Goal: Task Accomplishment & Management: Manage account settings

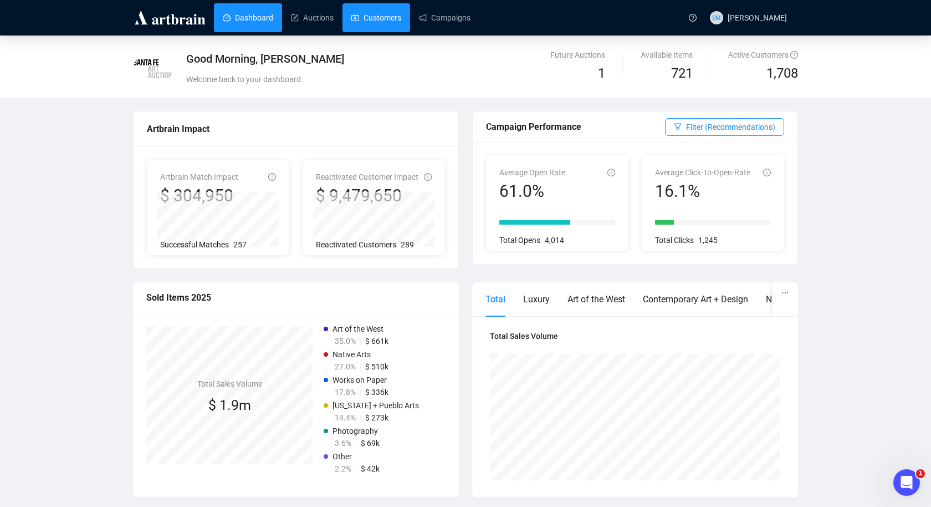
click at [380, 14] on link "Customers" at bounding box center [376, 17] width 50 height 29
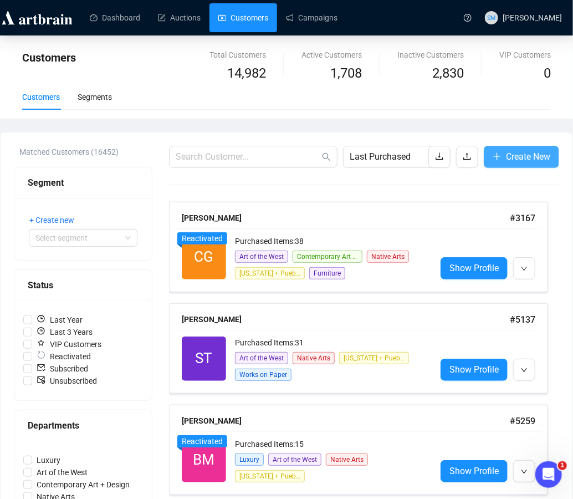
click at [516, 157] on span "Create New" at bounding box center [528, 157] width 44 height 14
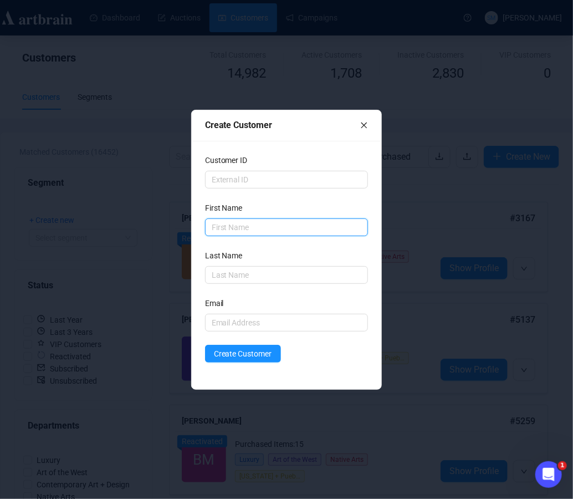
click at [236, 233] on input "text" at bounding box center [286, 227] width 163 height 18
type input "Podolner"
drag, startPoint x: 249, startPoint y: 225, endPoint x: 207, endPoint y: 225, distance: 42.1
click at [207, 225] on input "Podolner" at bounding box center [286, 227] width 163 height 18
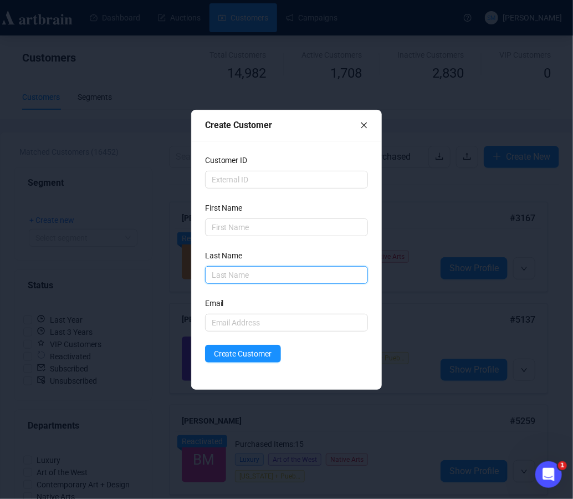
click at [227, 279] on input "text" at bounding box center [286, 275] width 163 height 18
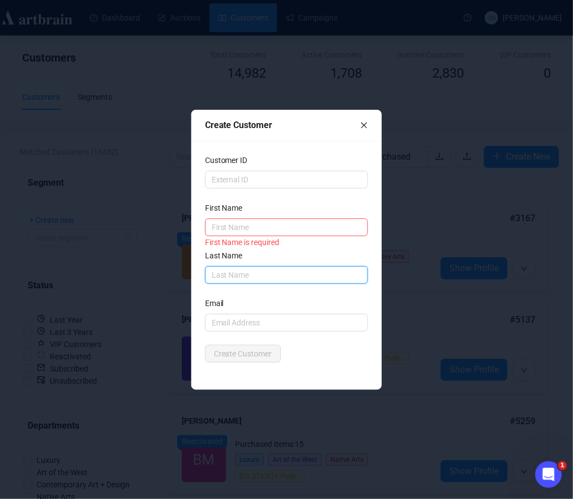
paste input "Podolner"
type input "Podolner"
click at [218, 223] on input "text" at bounding box center [286, 227] width 163 height 18
type input "Mark"
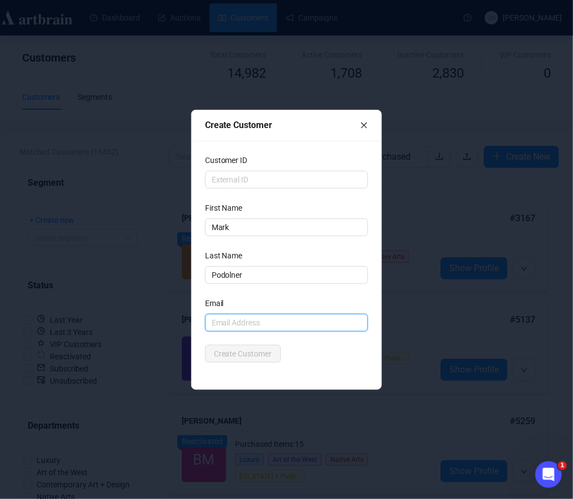
click at [227, 323] on input "text" at bounding box center [286, 323] width 163 height 18
type input "[EMAIL_ADDRESS][DOMAIN_NAME]"
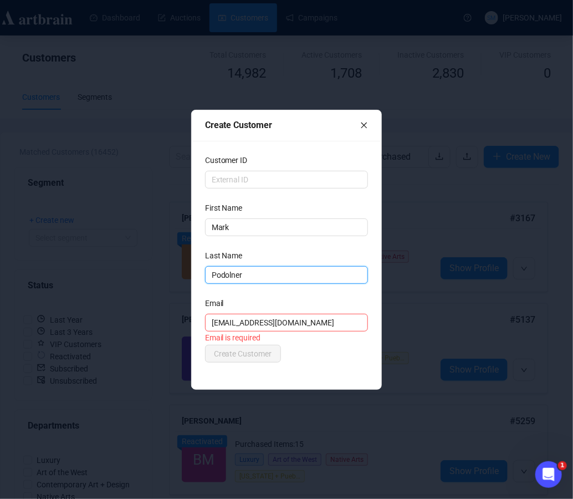
click at [258, 269] on input "Podolner" at bounding box center [286, 275] width 163 height 18
drag, startPoint x: 255, startPoint y: 272, endPoint x: 200, endPoint y: 271, distance: 55.4
click at [200, 272] on div "Customer ID First Name [PERSON_NAME] Last Name Podolner Email [EMAIL_ADDRESS][D…" at bounding box center [287, 265] width 190 height 248
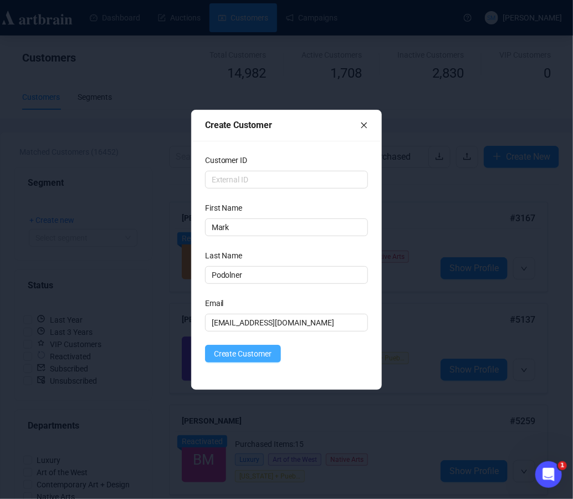
click at [244, 350] on span "Create Customer" at bounding box center [243, 353] width 58 height 12
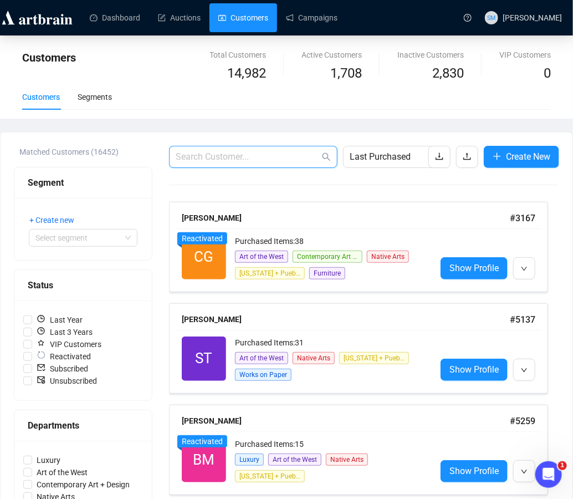
click at [254, 160] on input "text" at bounding box center [248, 156] width 144 height 13
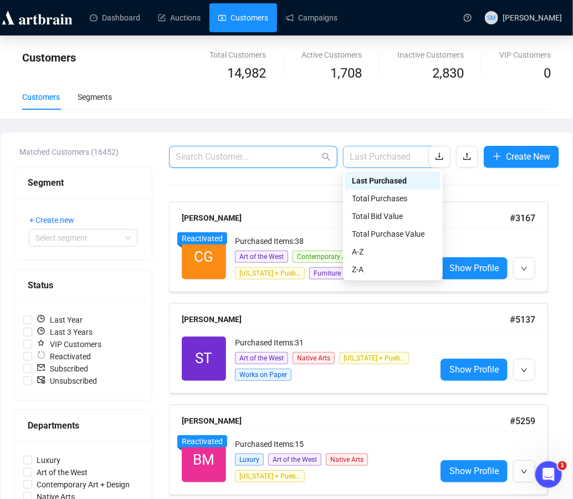
click at [380, 166] on span "Last Purchased" at bounding box center [393, 156] width 86 height 21
click at [360, 247] on div "A-Z" at bounding box center [393, 252] width 82 height 12
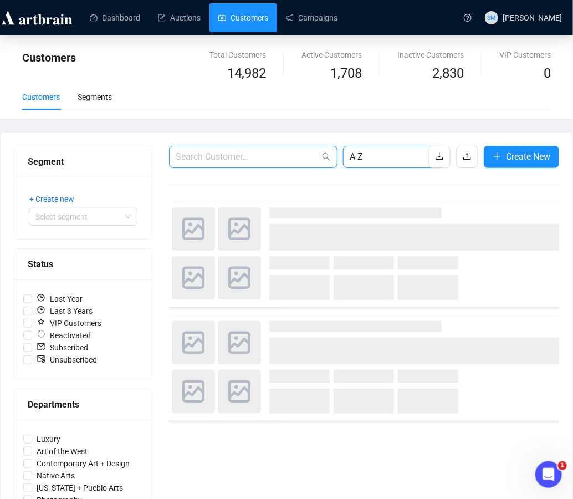
click at [264, 157] on input "text" at bounding box center [248, 156] width 144 height 13
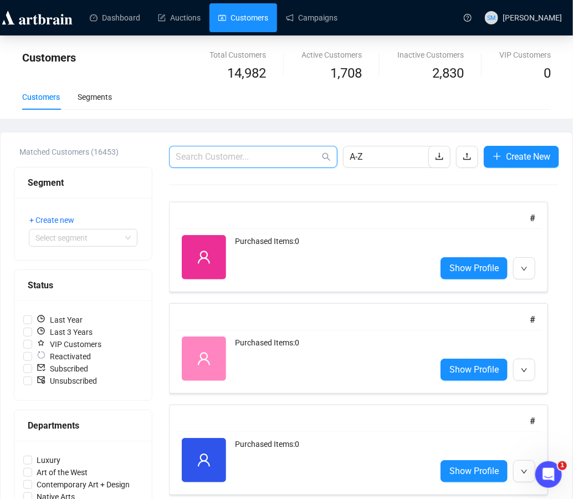
paste input "Podolner"
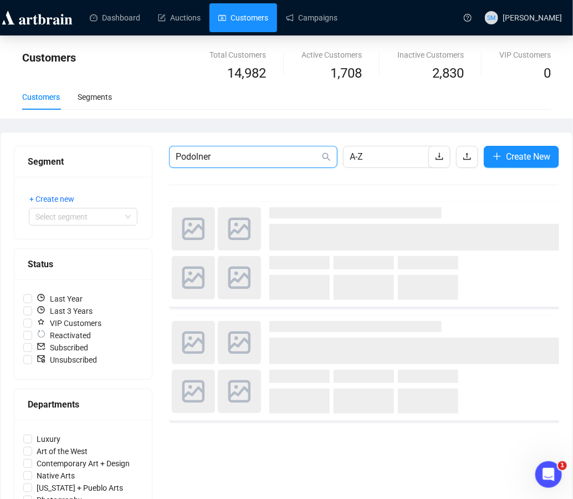
type input "Podolner"
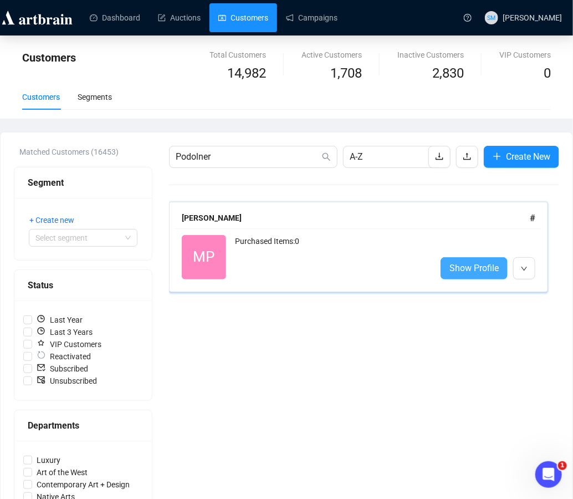
click at [498, 262] on span "Show Profile" at bounding box center [473, 268] width 49 height 14
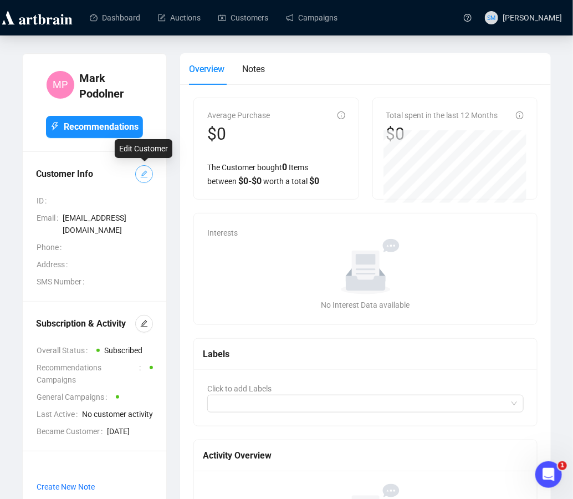
click at [146, 172] on icon "edit" at bounding box center [144, 174] width 7 height 7
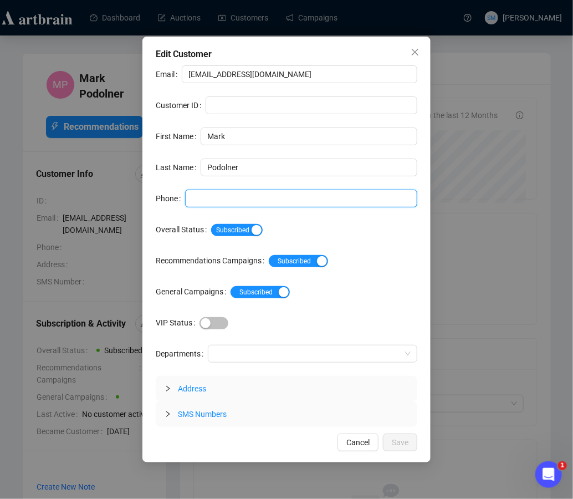
click at [205, 197] on input "Phone" at bounding box center [301, 199] width 232 height 18
click at [207, 199] on input "708296-" at bounding box center [301, 199] width 232 height 18
click at [242, 201] on input "708-296-" at bounding box center [301, 199] width 232 height 18
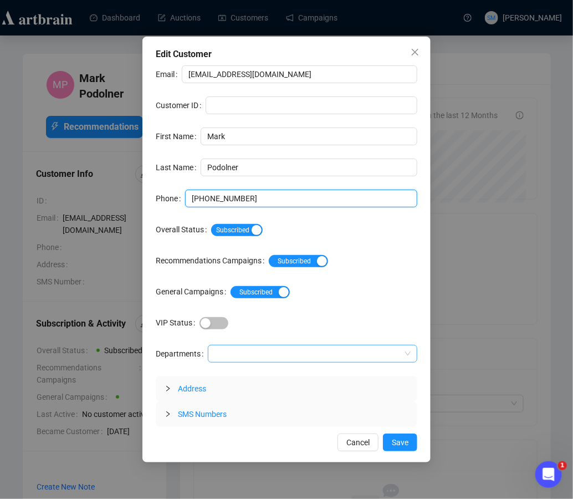
click at [226, 358] on div at bounding box center [306, 354] width 193 height 16
type input "[PHONE_NUMBER]"
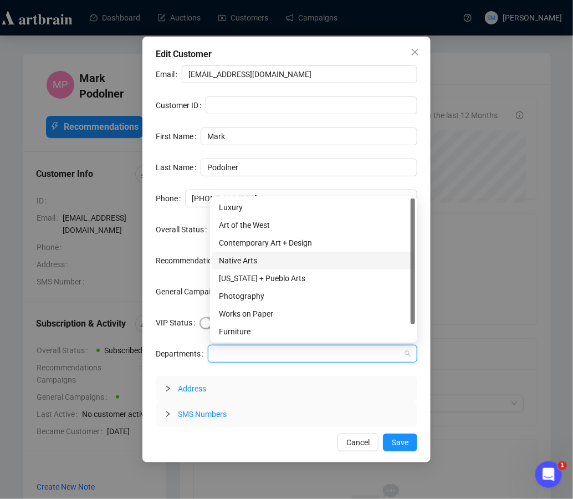
click at [236, 264] on div "Native Arts" at bounding box center [314, 260] width 190 height 12
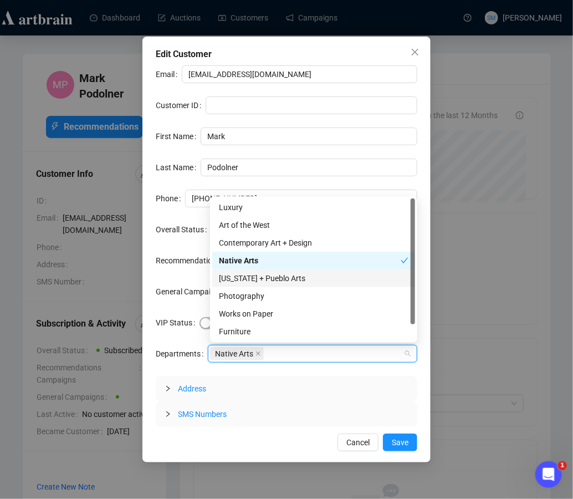
click at [282, 282] on div "[US_STATE] + Pueblo Arts" at bounding box center [314, 278] width 190 height 12
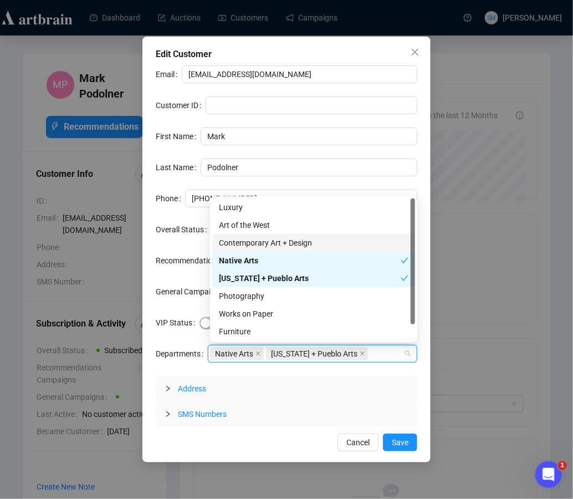
click at [268, 243] on div "Contemporary Art + Design" at bounding box center [314, 243] width 190 height 12
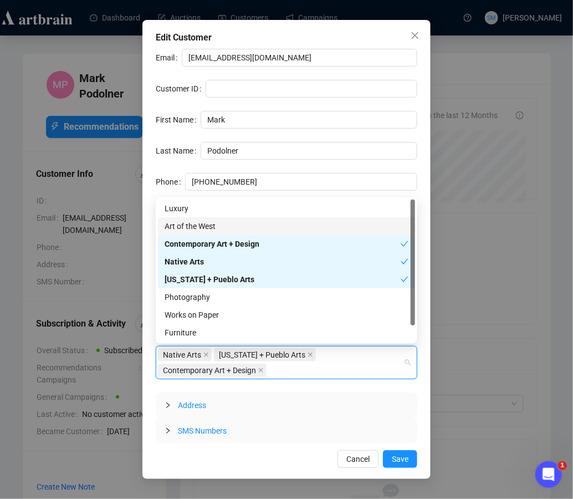
click at [204, 221] on div "Art of the West" at bounding box center [287, 226] width 244 height 12
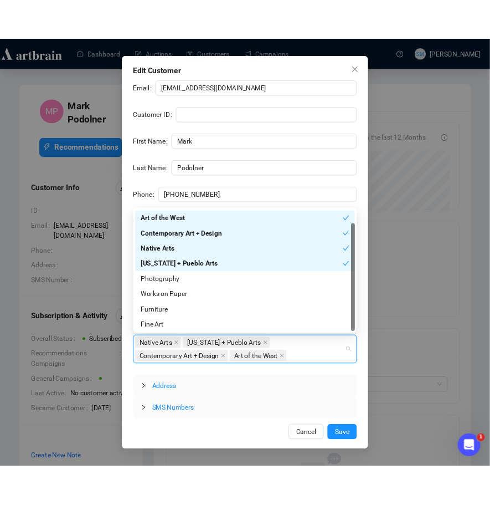
scroll to position [17, 0]
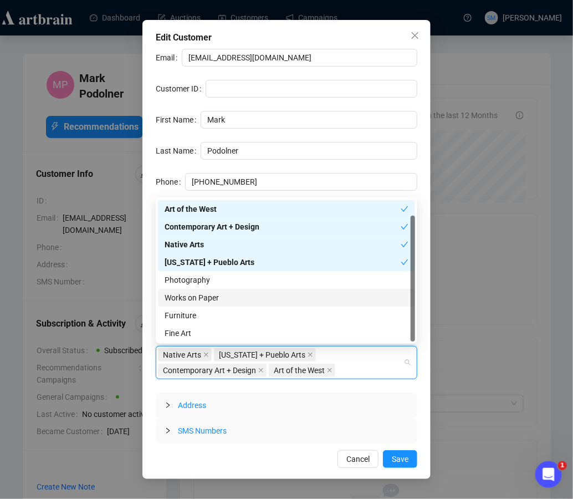
click at [210, 297] on div "Works on Paper" at bounding box center [287, 298] width 244 height 12
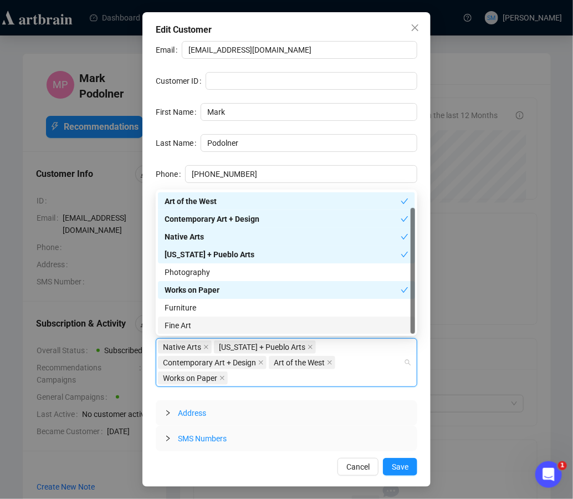
click at [216, 323] on div "Fine Art" at bounding box center [287, 325] width 244 height 12
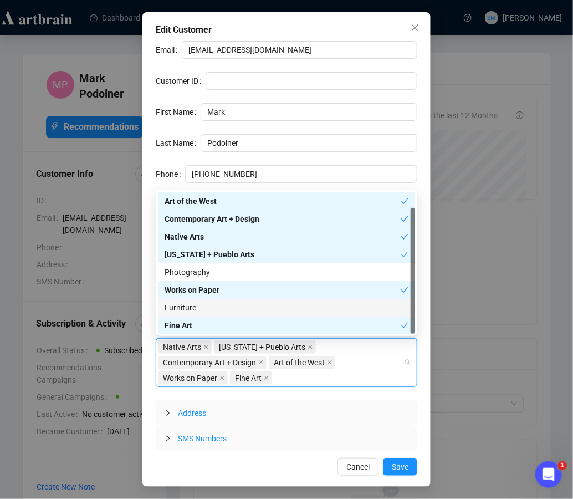
click at [260, 313] on div "Furniture" at bounding box center [287, 307] width 244 height 12
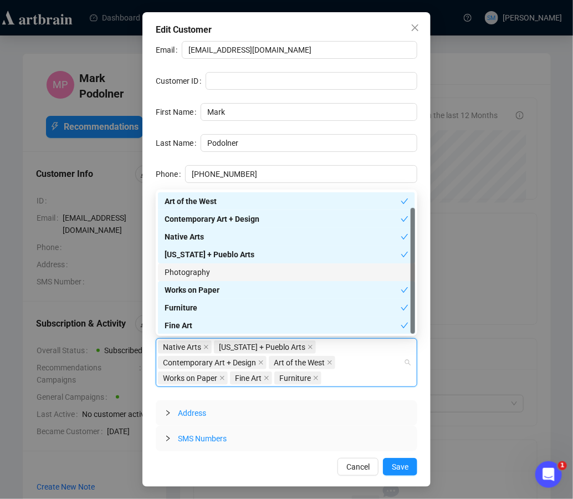
click at [262, 275] on div "Photography" at bounding box center [287, 272] width 244 height 12
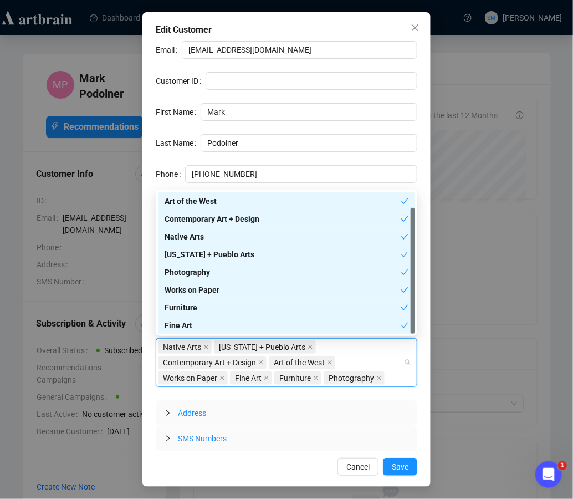
click at [298, 127] on div "Email [EMAIL_ADDRESS][DOMAIN_NAME] Customer ID First Name Mark Last Name Podoln…" at bounding box center [287, 246] width 262 height 410
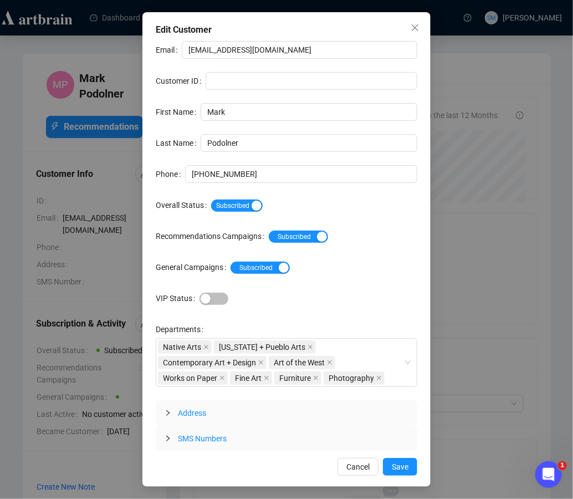
click at [166, 411] on icon "collapsed" at bounding box center [168, 413] width 7 height 7
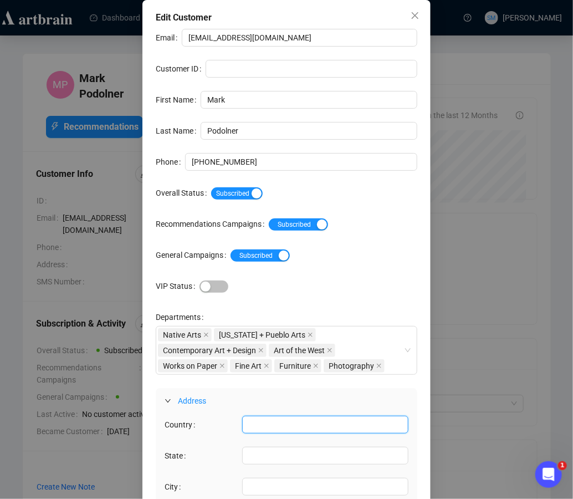
click at [264, 425] on input "Country" at bounding box center [325, 425] width 166 height 18
type input "[GEOGRAPHIC_DATA]"
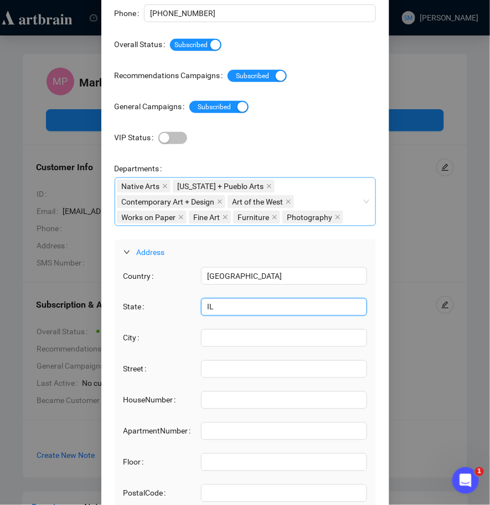
scroll to position [162, 0]
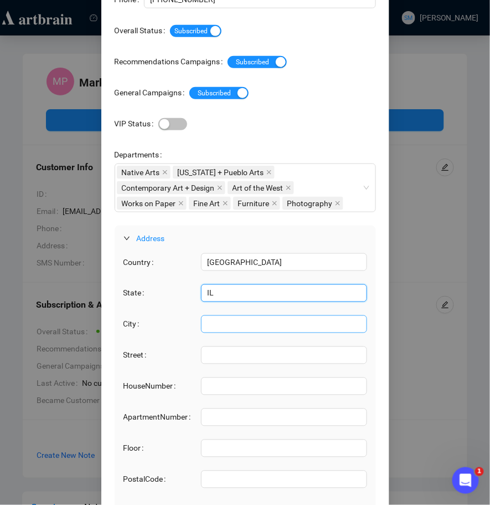
type input "IL"
click at [216, 325] on input "City" at bounding box center [284, 324] width 166 height 18
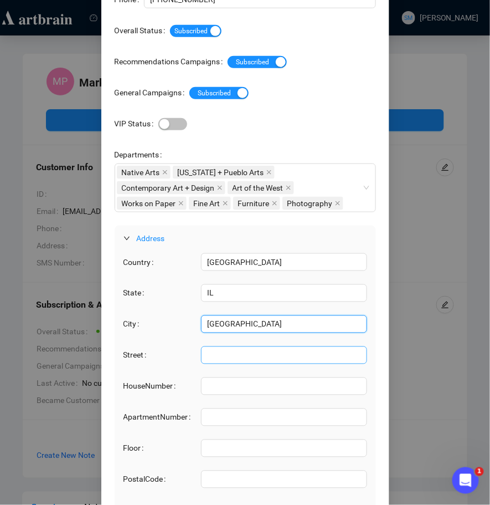
type input "[GEOGRAPHIC_DATA]"
click at [224, 356] on input "Street" at bounding box center [284, 355] width 166 height 18
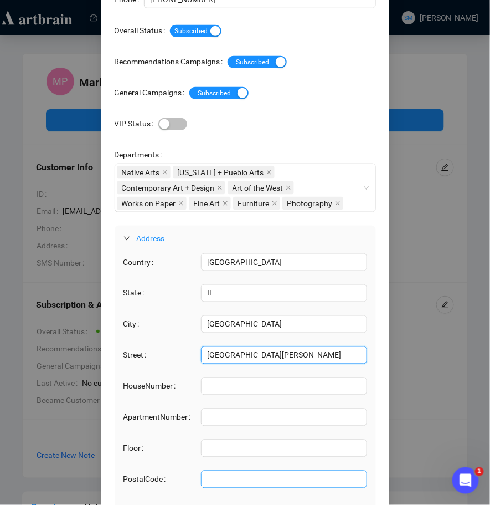
type input "[GEOGRAPHIC_DATA][PERSON_NAME]"
click at [217, 481] on input "PostalCode" at bounding box center [284, 480] width 166 height 18
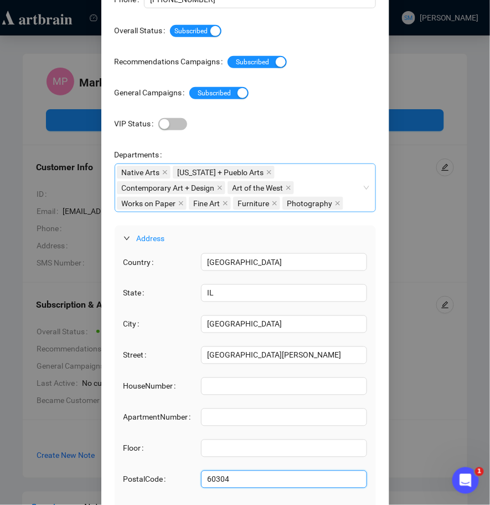
scroll to position [228, 0]
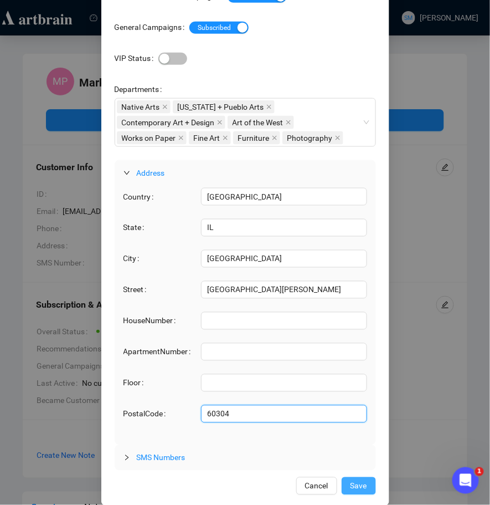
type input "60304"
click at [362, 483] on span "Save" at bounding box center [359, 486] width 17 height 12
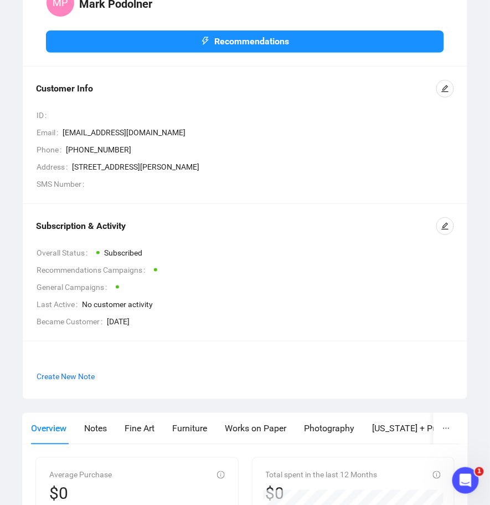
scroll to position [0, 0]
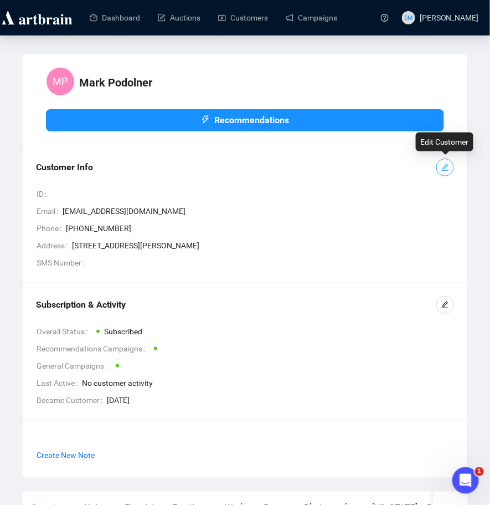
click at [448, 166] on icon "edit" at bounding box center [446, 167] width 8 height 8
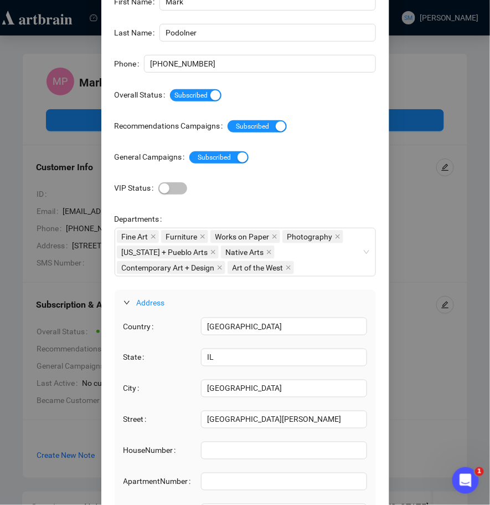
scroll to position [228, 0]
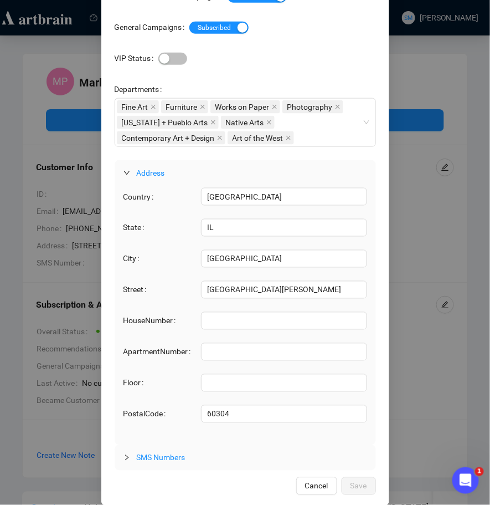
click at [436, 70] on div "Edit Customer Email [EMAIL_ADDRESS][DOMAIN_NAME] Customer ID First Name Mark La…" at bounding box center [245, 252] width 490 height 505
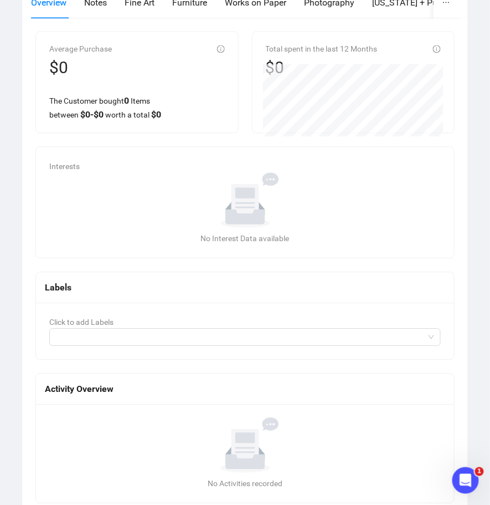
scroll to position [530, 0]
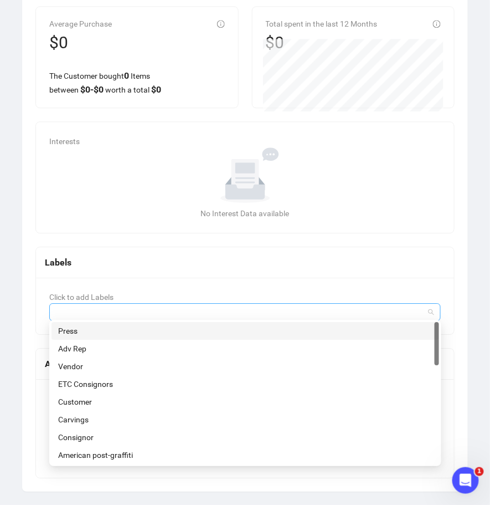
click at [128, 304] on div at bounding box center [240, 312] width 376 height 16
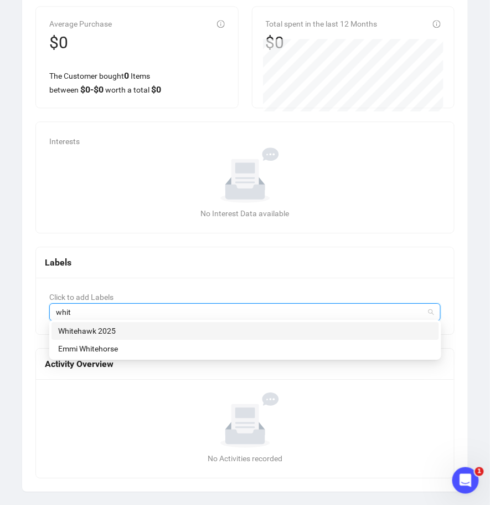
type input "white"
click at [91, 326] on div "Whitehawk 2025" at bounding box center [245, 331] width 375 height 12
type input "Nati"
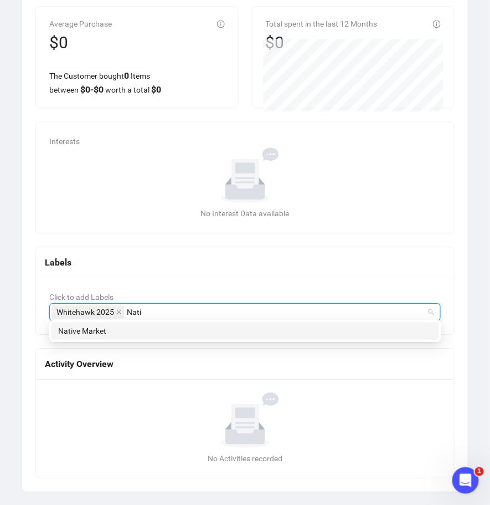
click at [136, 329] on div "Native Market" at bounding box center [245, 331] width 375 height 12
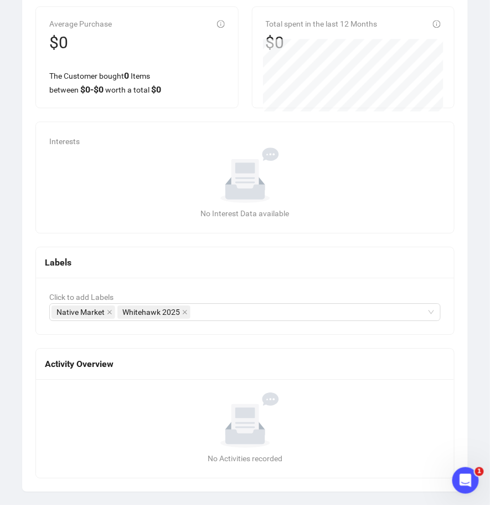
click at [341, 273] on div "Labels" at bounding box center [245, 262] width 418 height 31
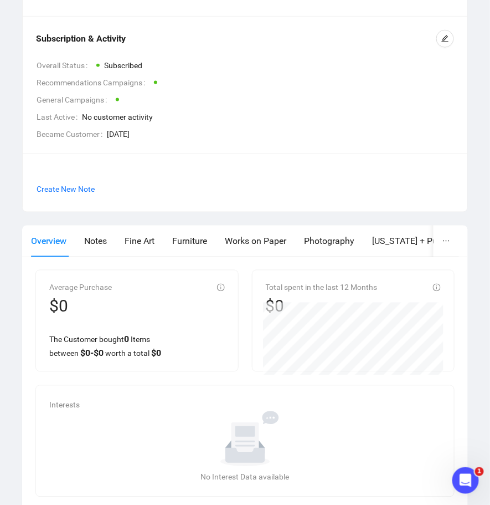
scroll to position [0, 0]
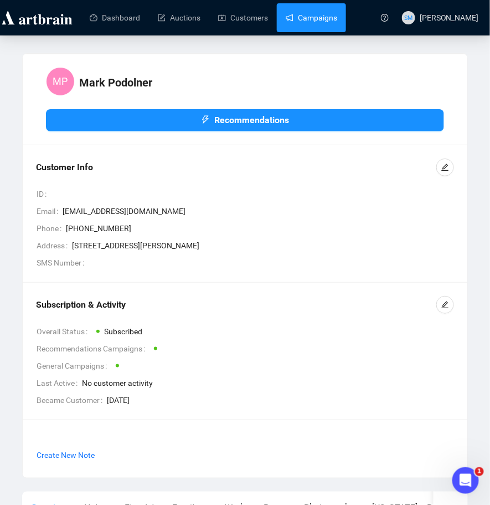
click at [316, 13] on link "Campaigns" at bounding box center [312, 17] width 52 height 29
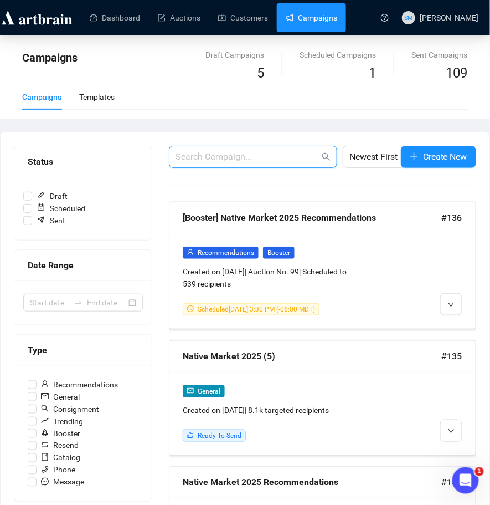
click at [238, 157] on input "text" at bounding box center [248, 156] width 144 height 13
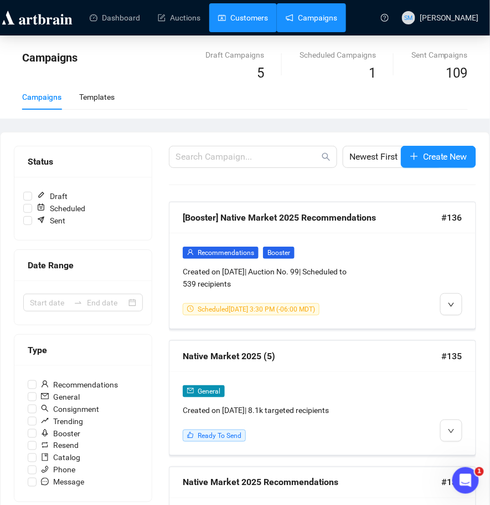
click at [247, 17] on link "Customers" at bounding box center [243, 17] width 50 height 29
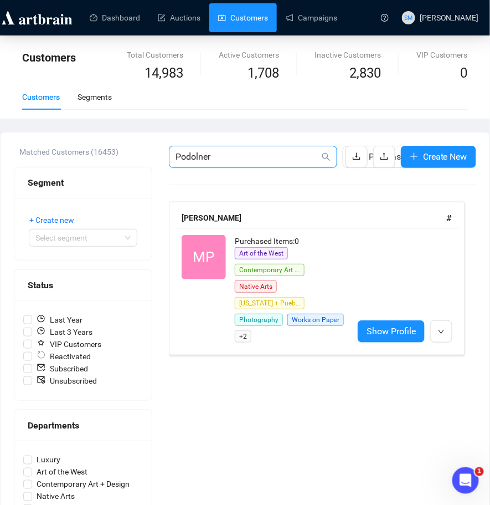
drag, startPoint x: 218, startPoint y: 159, endPoint x: 172, endPoint y: 155, distance: 46.2
click at [172, 155] on span "Podolner" at bounding box center [253, 157] width 168 height 22
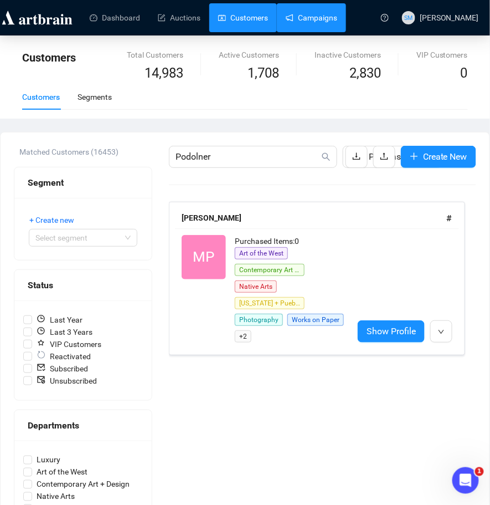
click at [327, 19] on link "Campaigns" at bounding box center [312, 17] width 52 height 29
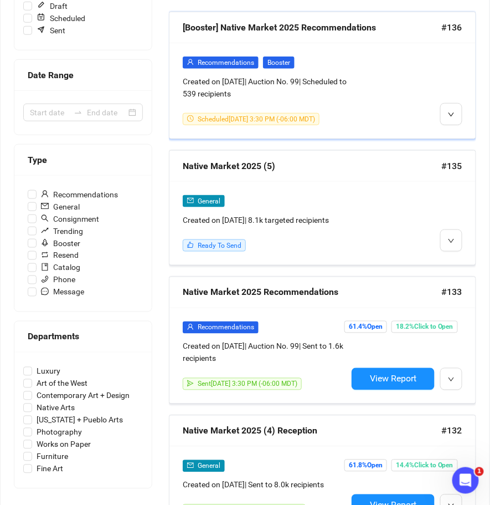
scroll to position [204, 0]
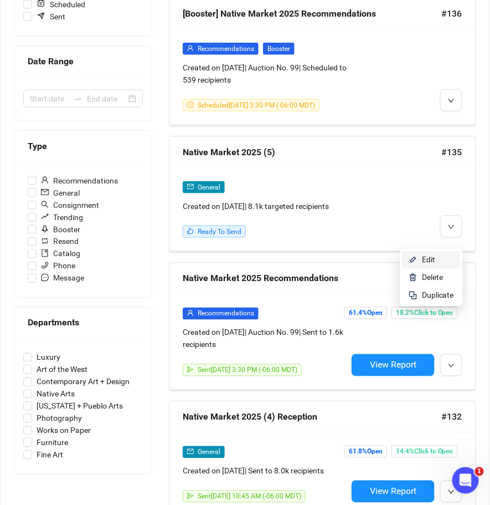
click at [424, 258] on span "Edit" at bounding box center [428, 259] width 13 height 9
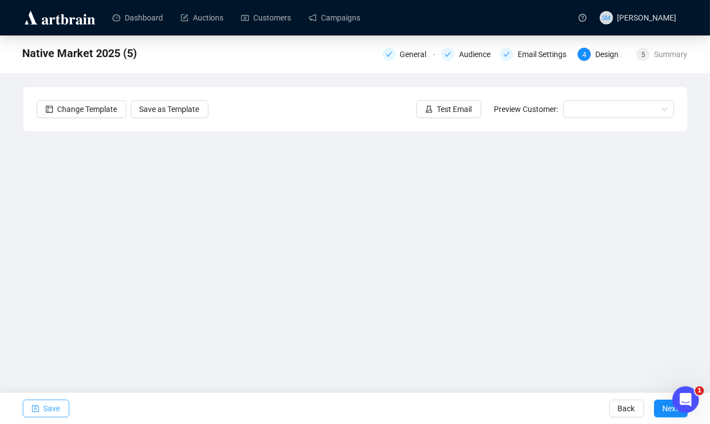
click at [55, 410] on span "Save" at bounding box center [52, 408] width 17 height 31
click at [53, 408] on span "Save" at bounding box center [52, 408] width 17 height 31
click at [48, 405] on span "Save" at bounding box center [52, 408] width 17 height 31
click at [45, 408] on span "Save" at bounding box center [52, 408] width 17 height 31
click at [53, 408] on span "Save" at bounding box center [52, 408] width 17 height 31
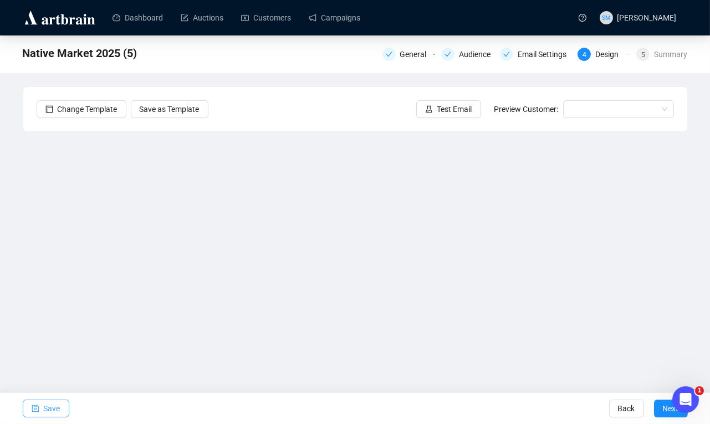
click at [54, 407] on span "Save" at bounding box center [52, 408] width 17 height 31
click at [57, 407] on span "Save" at bounding box center [52, 408] width 17 height 31
click at [52, 407] on span "Save" at bounding box center [52, 408] width 17 height 31
click at [52, 412] on span "Save" at bounding box center [52, 408] width 17 height 31
click at [44, 411] on span "Save" at bounding box center [52, 408] width 17 height 31
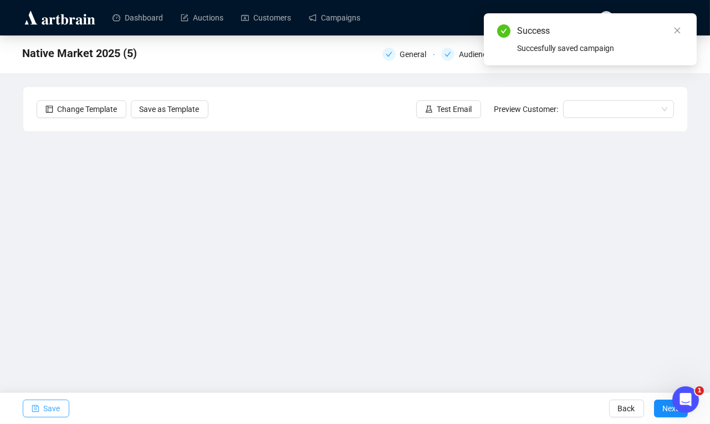
click at [53, 408] on span "Save" at bounding box center [52, 408] width 17 height 31
click at [441, 109] on span "Test Email" at bounding box center [454, 109] width 35 height 12
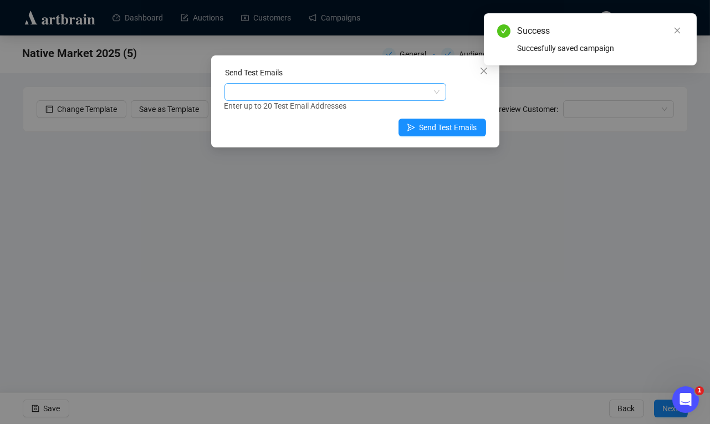
click at [328, 94] on div at bounding box center [330, 92] width 206 height 16
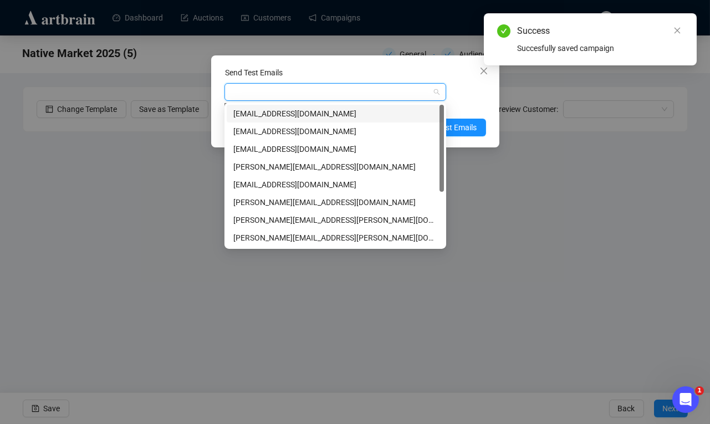
click at [309, 117] on div "[EMAIL_ADDRESS][DOMAIN_NAME]" at bounding box center [335, 114] width 204 height 12
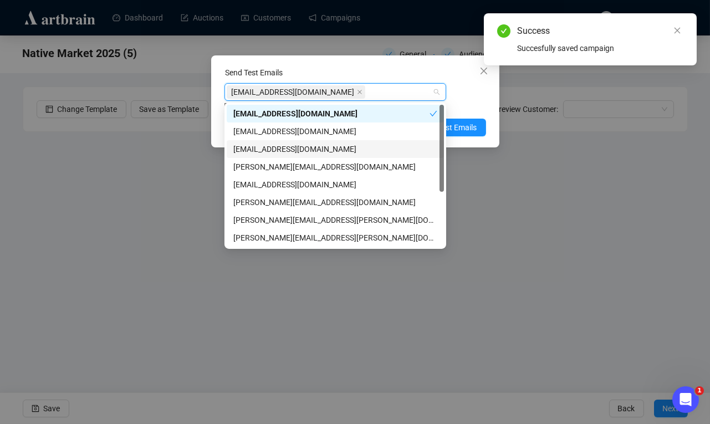
click at [301, 149] on div "[EMAIL_ADDRESS][DOMAIN_NAME]" at bounding box center [335, 149] width 204 height 12
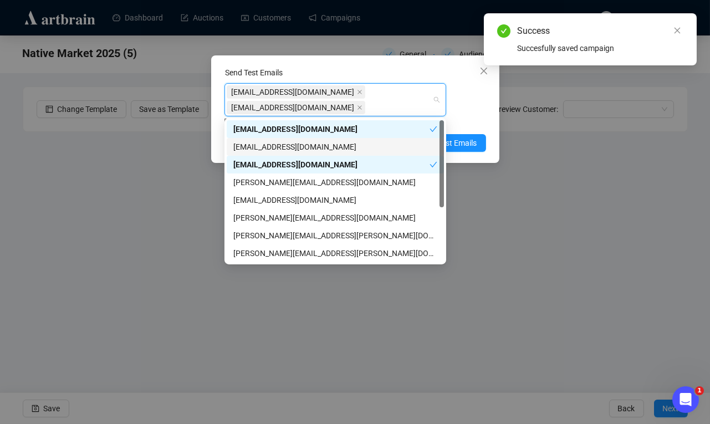
click at [479, 120] on div "Enter up to 20 Test Email Addresses" at bounding box center [355, 121] width 262 height 13
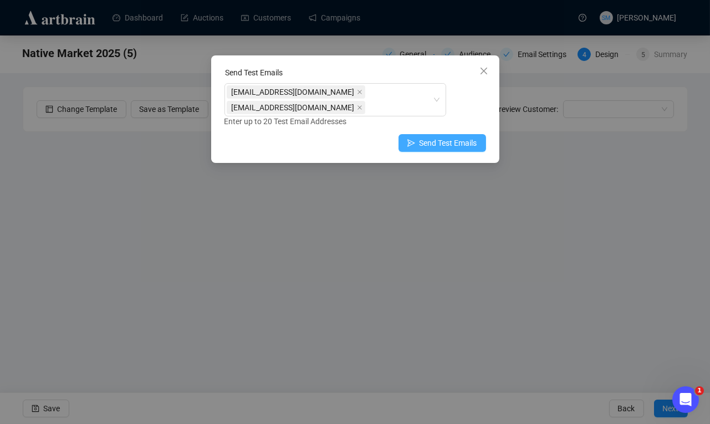
click at [449, 141] on span "Send Test Emails" at bounding box center [449, 143] width 58 height 12
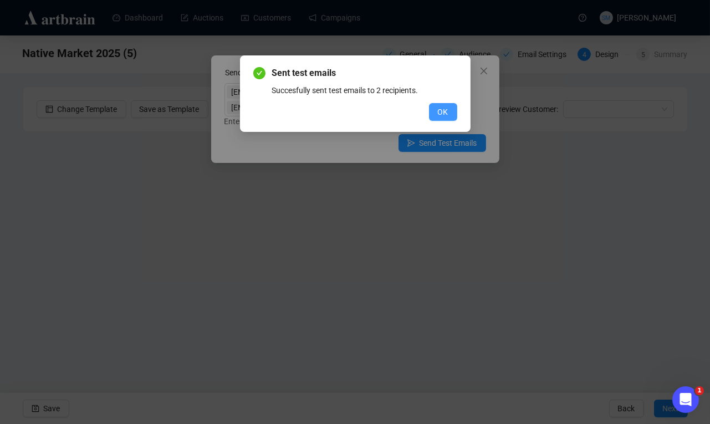
click at [441, 113] on span "OK" at bounding box center [443, 112] width 11 height 12
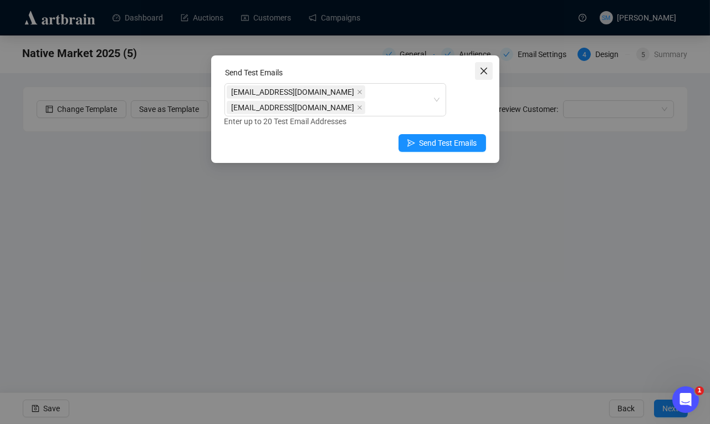
click at [485, 68] on icon "close" at bounding box center [483, 71] width 9 height 9
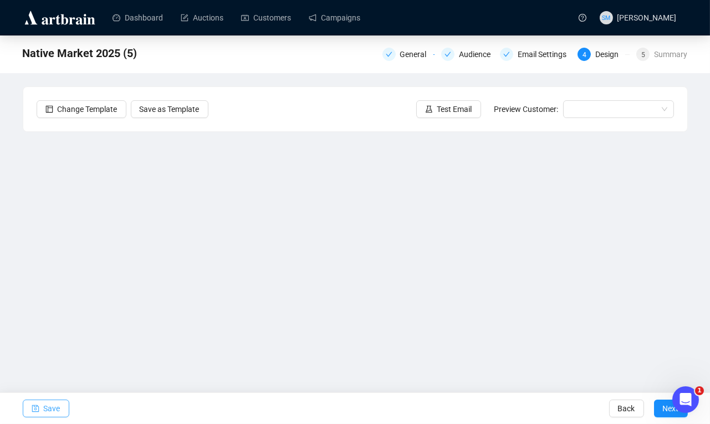
click at [48, 410] on span "Save" at bounding box center [52, 408] width 17 height 31
click at [658, 408] on button "Next" at bounding box center [671, 409] width 34 height 18
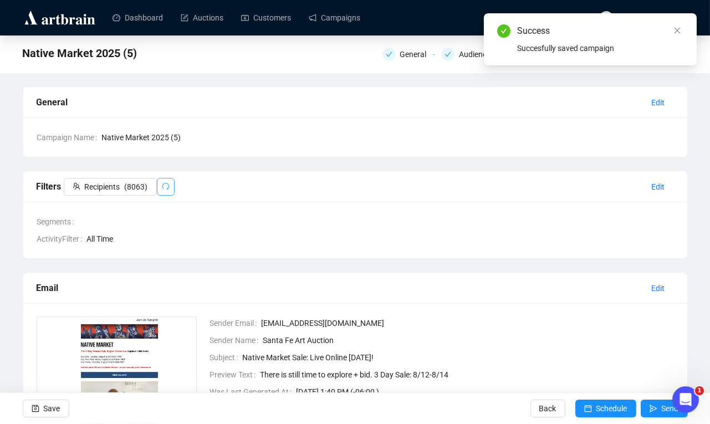
click at [168, 186] on icon "redo" at bounding box center [166, 186] width 8 height 8
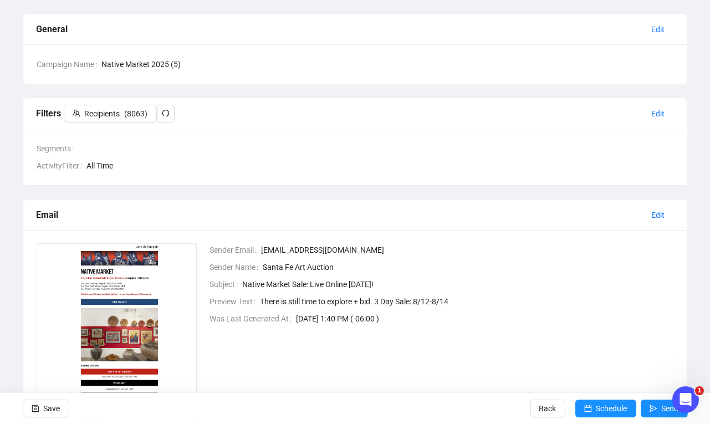
scroll to position [73, 0]
click at [656, 215] on span "Edit" at bounding box center [658, 215] width 13 height 12
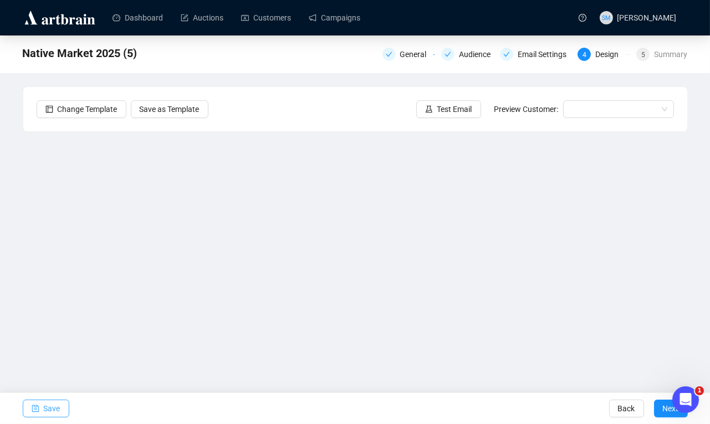
click at [49, 408] on span "Save" at bounding box center [52, 408] width 17 height 31
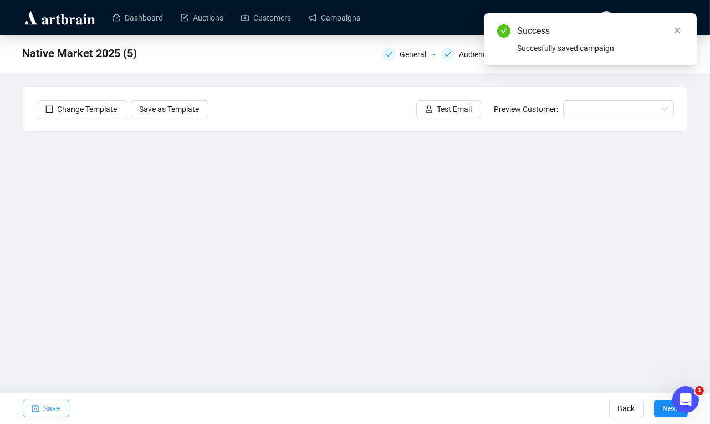
click at [52, 407] on span "Save" at bounding box center [52, 408] width 17 height 31
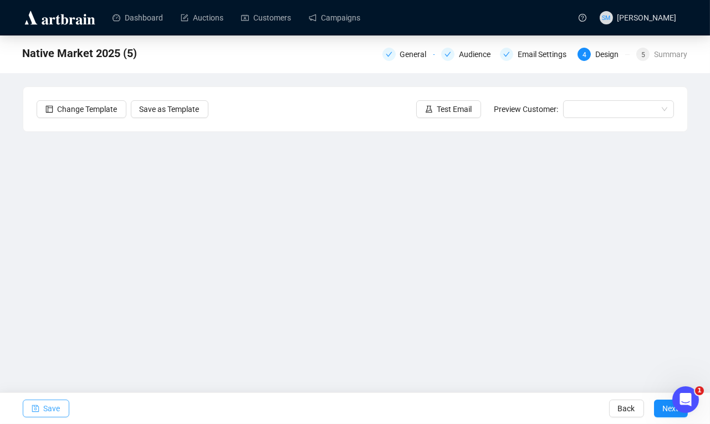
click at [48, 404] on span "Save" at bounding box center [52, 408] width 17 height 31
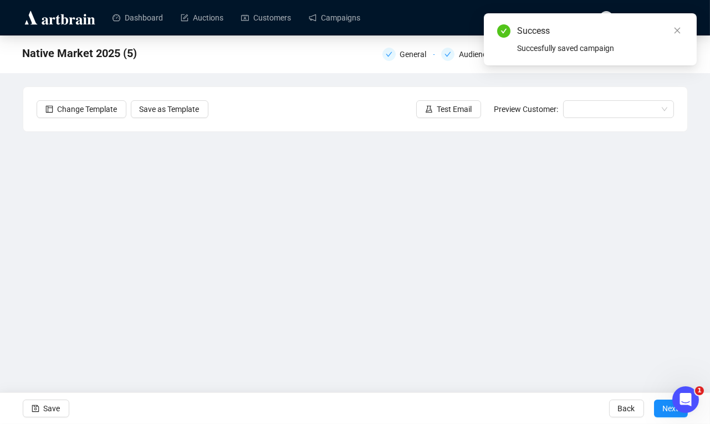
drag, startPoint x: 43, startPoint y: 403, endPoint x: 70, endPoint y: 407, distance: 27.4
click at [44, 404] on span "Save" at bounding box center [52, 408] width 17 height 31
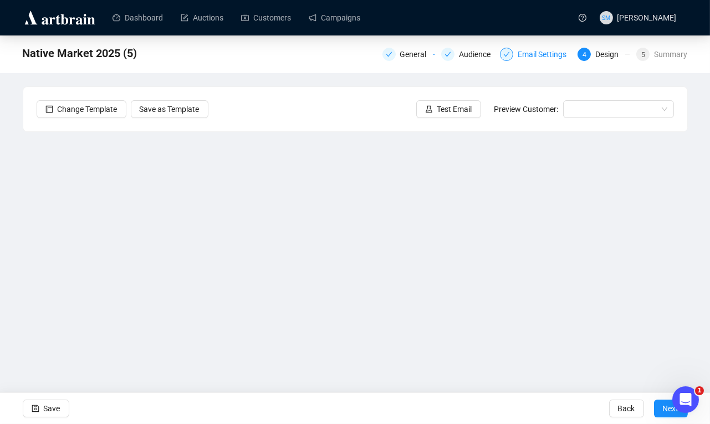
click at [538, 52] on div "Email Settings" at bounding box center [545, 54] width 55 height 13
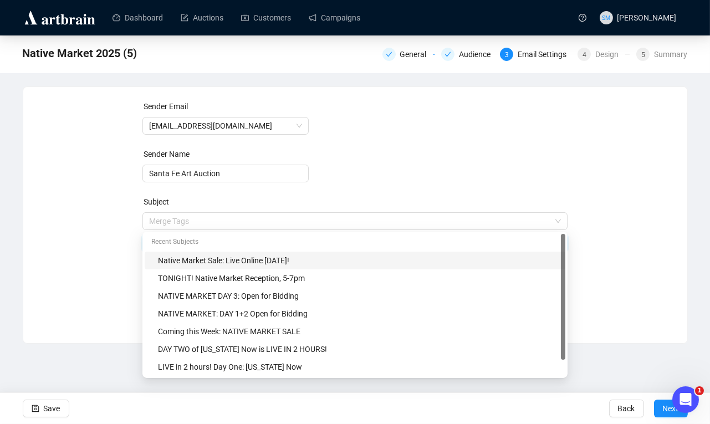
click at [316, 221] on span "Merge Tags Native Market Sale: Live Online [DATE]!" at bounding box center [354, 232] width 425 height 31
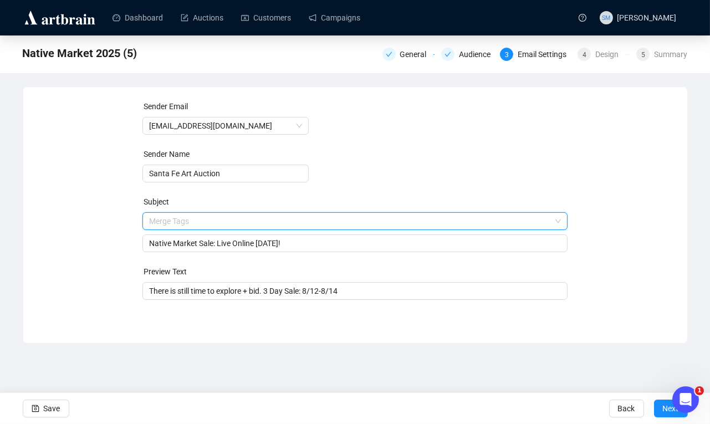
click at [323, 221] on input "search" at bounding box center [350, 221] width 402 height 17
click at [416, 183] on form "Sender Email [EMAIL_ADDRESS][DOMAIN_NAME] Sender Name Santa Fe Art Auction Subj…" at bounding box center [354, 200] width 425 height 200
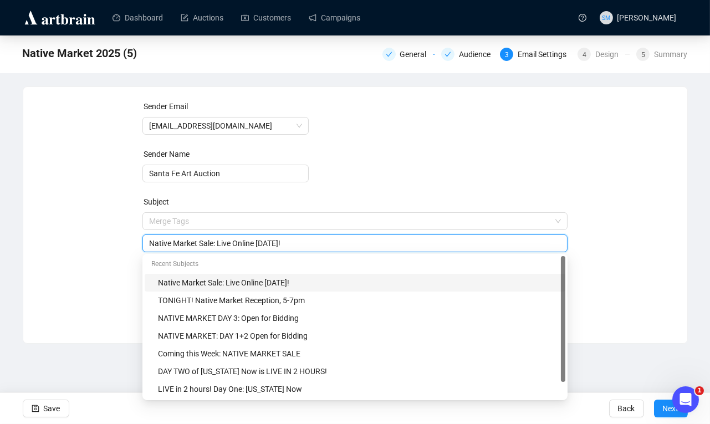
click at [326, 242] on input "Native Market Sale: Live Online [DATE]!" at bounding box center [355, 243] width 412 height 12
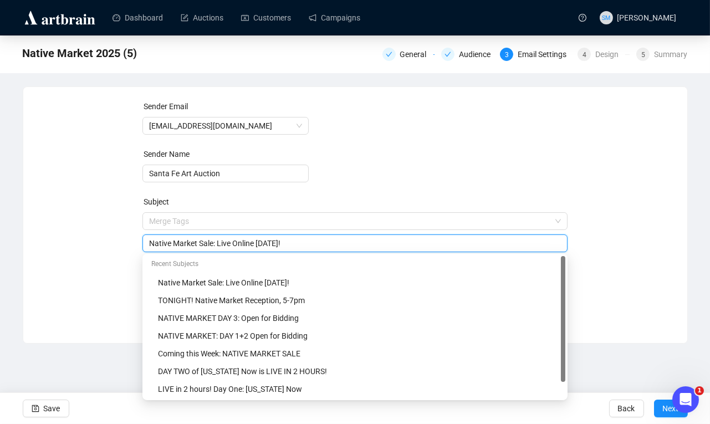
paste input "Showrooms Open!"
drag, startPoint x: 263, startPoint y: 242, endPoint x: 216, endPoint y: 242, distance: 46.6
click at [216, 242] on input "Native Market Sale: Live Online [DATE]! Showrooms Open!" at bounding box center [355, 243] width 412 height 12
click at [253, 244] on input "Native Market Sale: Live Online [DATE]! Showrooms Open!" at bounding box center [355, 243] width 412 height 12
drag, startPoint x: 262, startPoint y: 243, endPoint x: 220, endPoint y: 242, distance: 41.6
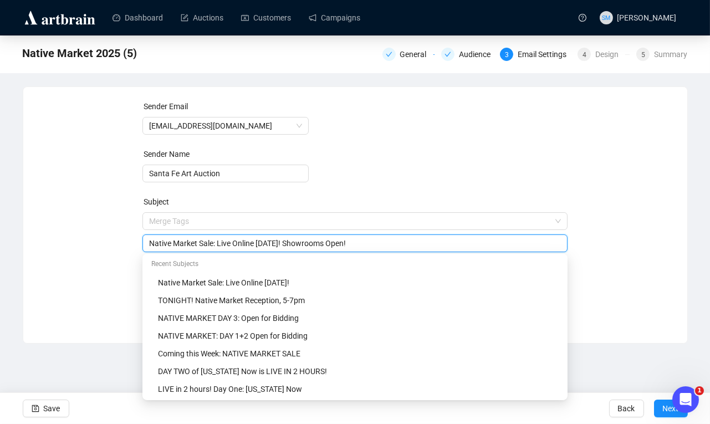
click at [220, 242] on input "Native Market Sale: Live Online [DATE]! Showrooms Open!" at bounding box center [355, 243] width 412 height 12
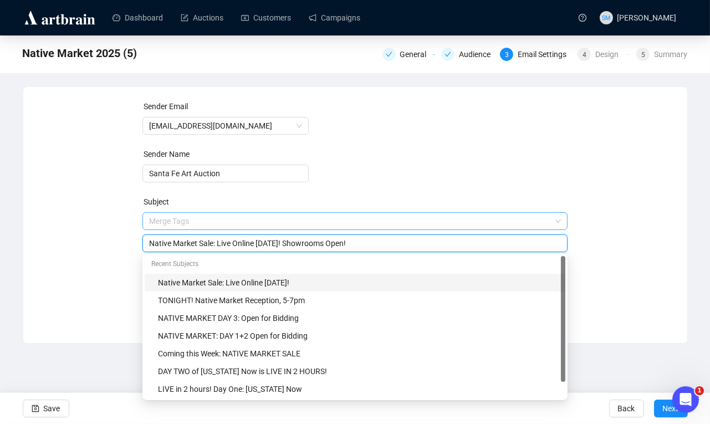
click at [407, 224] on input "search" at bounding box center [350, 221] width 402 height 17
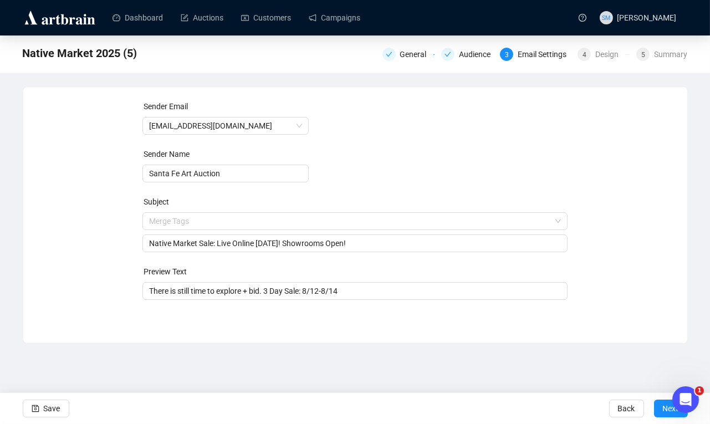
click at [449, 188] on form "Sender Email [EMAIL_ADDRESS][DOMAIN_NAME] Sender Name Santa Fe Art Auction Subj…" at bounding box center [354, 200] width 425 height 200
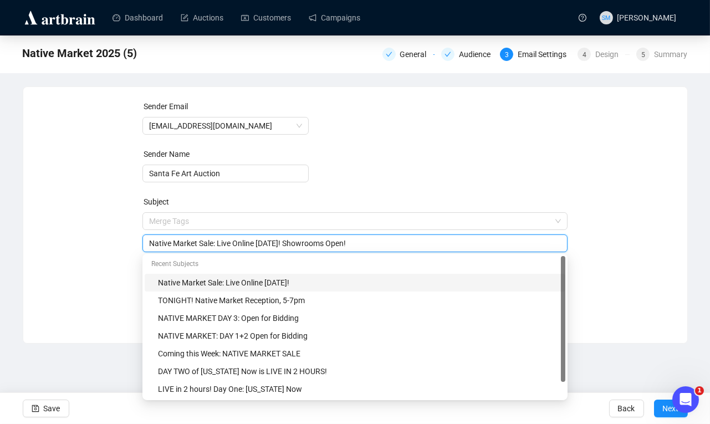
drag, startPoint x: 375, startPoint y: 244, endPoint x: 303, endPoint y: 241, distance: 72.1
click at [303, 241] on input "Native Market Sale: Live Online [DATE]! Showrooms Open!" at bounding box center [355, 243] width 412 height 12
click at [148, 242] on div "Native Market Sale: Live Online [DATE]!" at bounding box center [354, 243] width 425 height 18
paste input "Showrooms Open!"
click at [150, 243] on input "Native Market Sale: Live Online [DATE]!" at bounding box center [355, 243] width 412 height 12
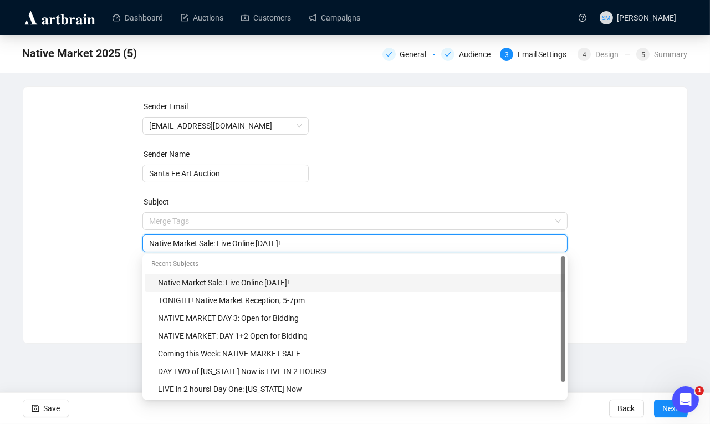
paste input "Showrooms Open!"
click at [372, 242] on input "Showrooms Open! Native Market Sale: Live Online [DATE]!" at bounding box center [355, 243] width 412 height 12
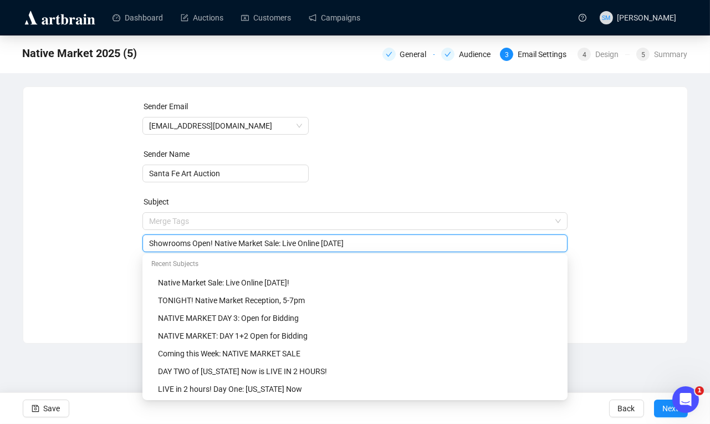
drag, startPoint x: 287, startPoint y: 243, endPoint x: 268, endPoint y: 241, distance: 19.6
click at [268, 241] on input "Showrooms Open! Native Market Sale: Live Online [DATE]" at bounding box center [355, 243] width 412 height 12
click at [443, 151] on form "Sender Email [EMAIL_ADDRESS][DOMAIN_NAME] Sender Name Santa Fe Art Auction Subj…" at bounding box center [354, 200] width 425 height 200
drag, startPoint x: 354, startPoint y: 243, endPoint x: 267, endPoint y: 242, distance: 86.5
click at [267, 242] on input "Showrooms Open! Native Market, Live Online [DATE]" at bounding box center [355, 243] width 412 height 12
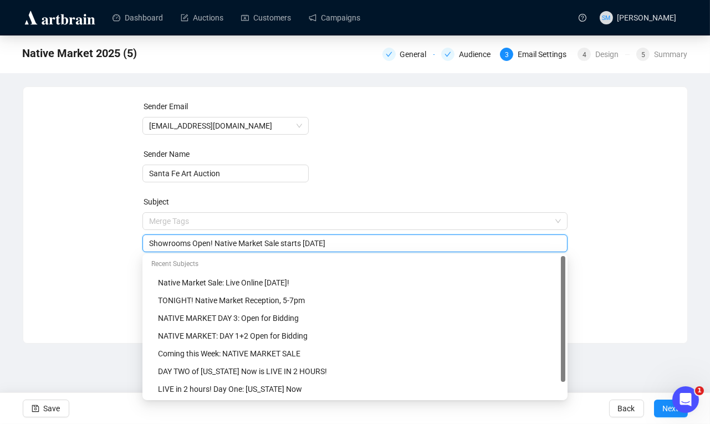
drag, startPoint x: 309, startPoint y: 242, endPoint x: 285, endPoint y: 241, distance: 23.8
click at [285, 241] on input "Showrooms Open! Native Market Sale starts [DATE]" at bounding box center [355, 243] width 412 height 12
drag, startPoint x: 286, startPoint y: 242, endPoint x: 310, endPoint y: 242, distance: 23.8
click at [310, 242] on input "Showrooms Open! Native Market Sale Starts [DATE]" at bounding box center [355, 243] width 412 height 12
click at [355, 241] on input "Showrooms Open! Native Market Sale Begins [DATE]" at bounding box center [355, 243] width 412 height 12
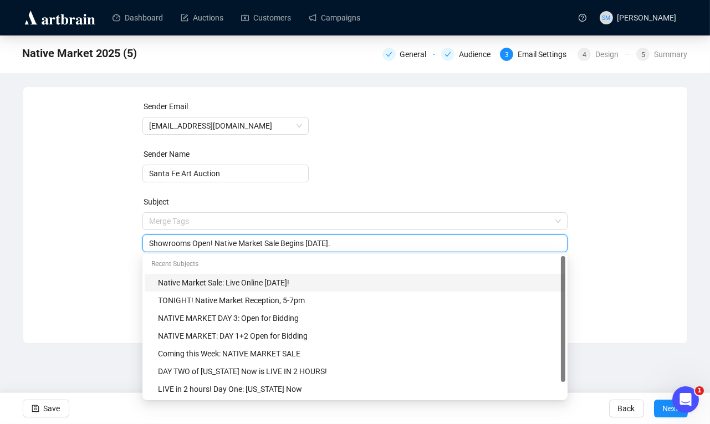
click at [524, 183] on form "Sender Email [EMAIL_ADDRESS][DOMAIN_NAME] Sender Name Santa Fe Art Auction Subj…" at bounding box center [354, 200] width 425 height 200
drag, startPoint x: 313, startPoint y: 241, endPoint x: 267, endPoint y: 242, distance: 45.4
click at [267, 242] on input "Showrooms Open! Native Market Sale Begins [DATE]." at bounding box center [355, 243] width 412 height 12
click at [314, 242] on input "Showrooms Open! Native Market Sale Begins [DATE]." at bounding box center [355, 243] width 412 height 12
click at [287, 241] on input "Showrooms Open! Native Market Sale Begins [DATE]." at bounding box center [355, 243] width 412 height 12
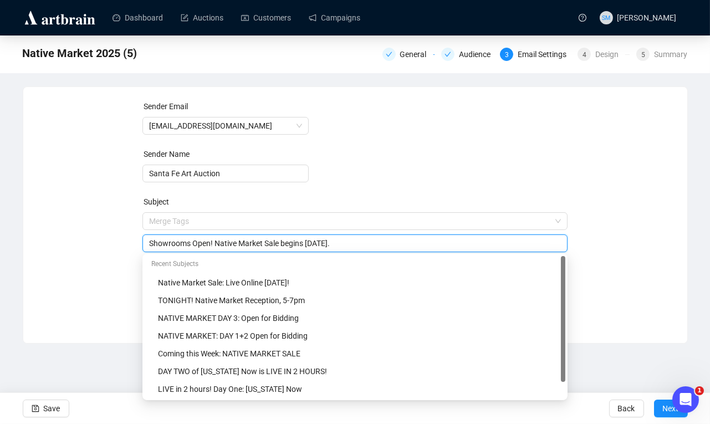
click at [316, 242] on input "Showrooms Open! Native Market Sale begins [DATE]." at bounding box center [355, 243] width 412 height 12
drag, startPoint x: 357, startPoint y: 242, endPoint x: 284, endPoint y: 242, distance: 73.2
click at [284, 242] on input "Showrooms Open! Native Market Sale begins [DATE]." at bounding box center [355, 243] width 412 height 12
click at [342, 244] on input "Showrooms Open! Native Market Sale begins [DATE]." at bounding box center [355, 243] width 412 height 12
drag, startPoint x: 356, startPoint y: 246, endPoint x: 284, endPoint y: 241, distance: 72.2
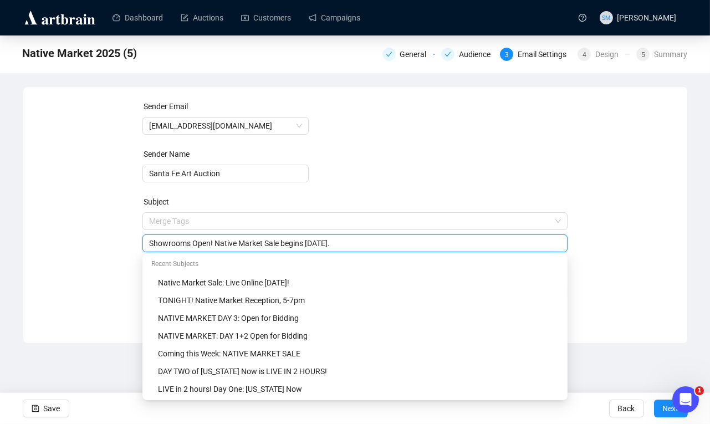
click at [284, 241] on input "Showrooms Open! Native Market Sale begins [DATE]." at bounding box center [355, 243] width 412 height 12
click at [384, 242] on input "Showrooms Open! Native Market Sale begins [DATE]." at bounding box center [355, 243] width 412 height 12
drag, startPoint x: 311, startPoint y: 242, endPoint x: 285, endPoint y: 242, distance: 26.1
click at [285, 242] on input "Showrooms Open! Native Market Sale begins [DATE]." at bounding box center [355, 243] width 412 height 12
click at [317, 241] on input "Showrooms Open! Native Market Sale begins [DATE]." at bounding box center [355, 243] width 412 height 12
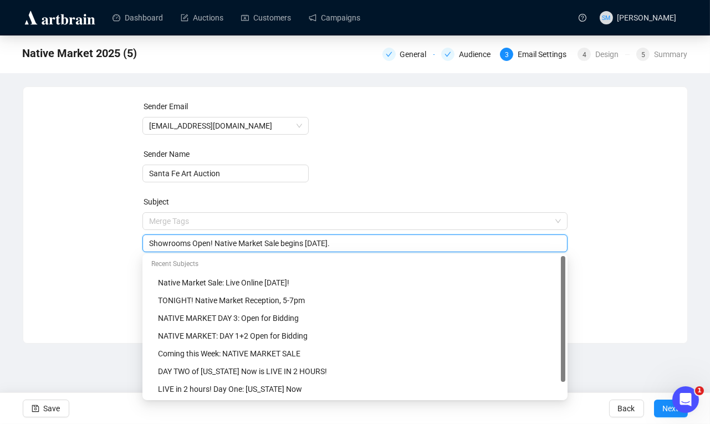
type input "Showrooms Open! Native Market Sale begins [DATE]."
click at [426, 231] on div "Merge Tags Showrooms Open! Native Market Sale begins [DATE]." at bounding box center [354, 232] width 425 height 40
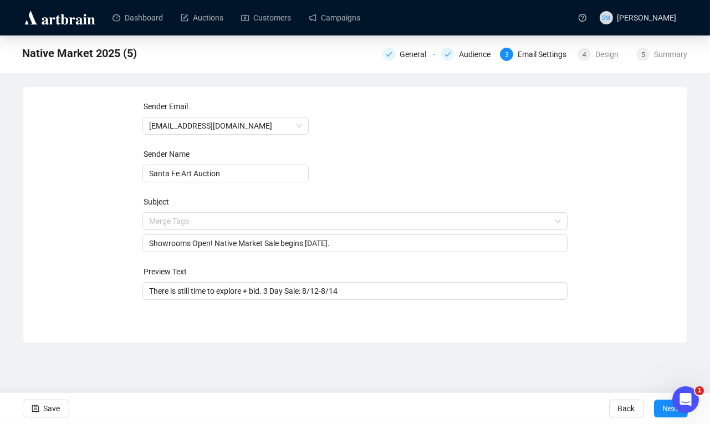
click at [508, 150] on form "Sender Email [EMAIL_ADDRESS][DOMAIN_NAME] Sender Name Santa Fe Art Auction Subj…" at bounding box center [354, 200] width 425 height 200
click at [63, 411] on button "Save" at bounding box center [46, 409] width 47 height 18
click at [537, 56] on body "Dashboard Auctions Customers Campaigns SM [PERSON_NAME] Native Market 2025 (5) …" at bounding box center [355, 212] width 710 height 424
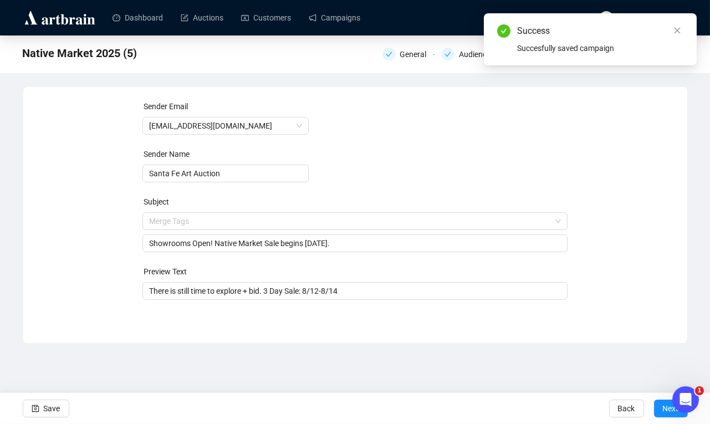
click at [610, 169] on div "Sender Email [EMAIL_ADDRESS][DOMAIN_NAME] Sender Name Santa Fe Art Auction Subj…" at bounding box center [355, 206] width 637 height 213
click at [663, 406] on span "Next" at bounding box center [671, 408] width 16 height 31
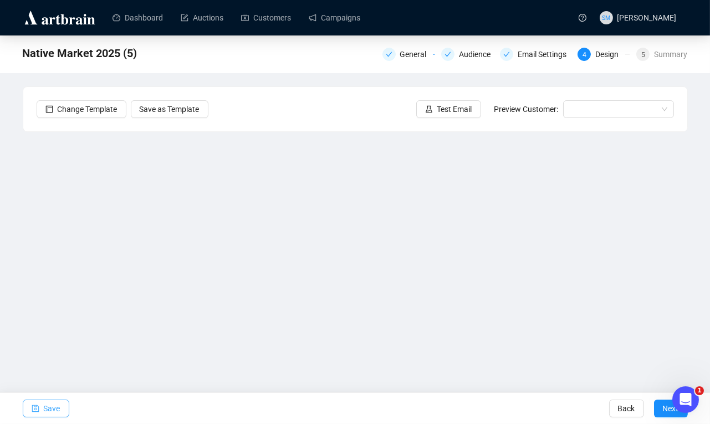
click at [42, 415] on button "Save" at bounding box center [46, 409] width 47 height 18
click at [55, 411] on span "Save" at bounding box center [52, 408] width 17 height 31
click at [54, 410] on span "Save" at bounding box center [52, 408] width 17 height 31
click at [43, 407] on button "Save" at bounding box center [46, 409] width 47 height 18
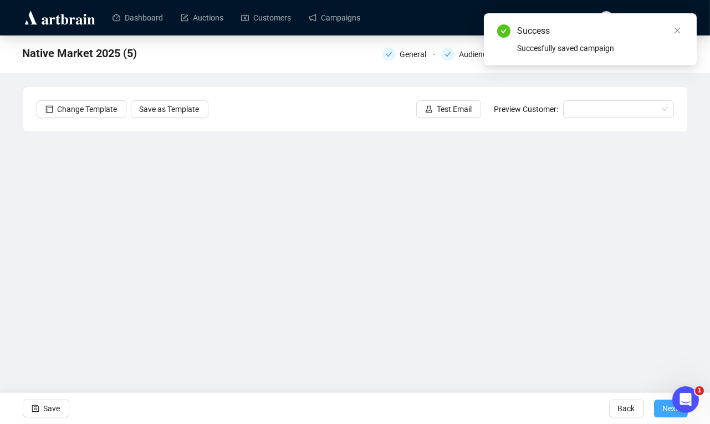
click at [661, 412] on button "Next" at bounding box center [671, 409] width 34 height 18
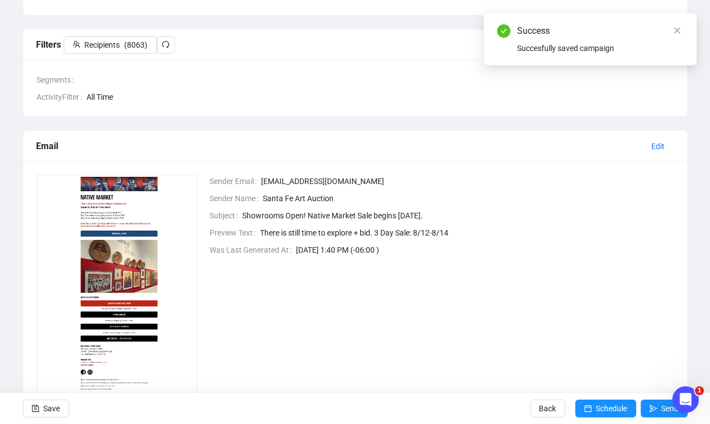
scroll to position [144, 0]
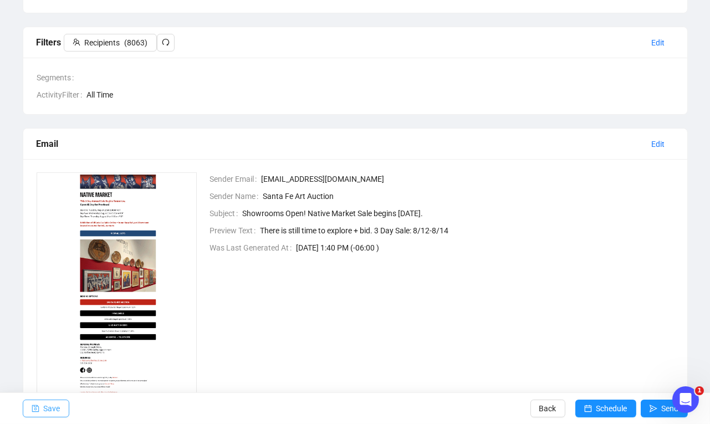
click at [62, 406] on button "Save" at bounding box center [46, 409] width 47 height 18
click at [47, 405] on span "Save" at bounding box center [52, 408] width 17 height 31
click at [653, 141] on span "Edit" at bounding box center [658, 144] width 13 height 12
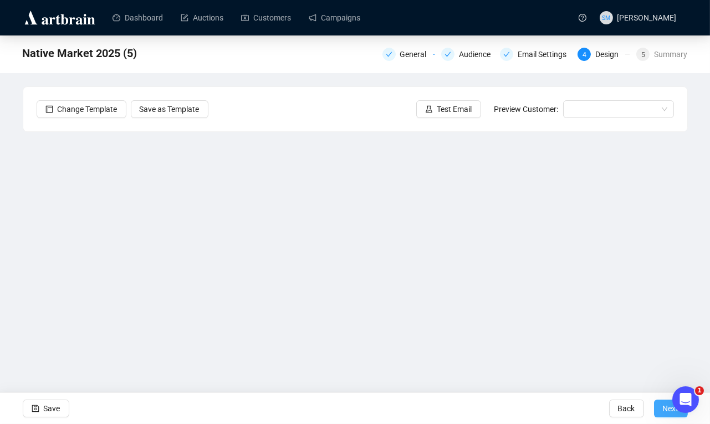
click at [661, 405] on button "Next" at bounding box center [671, 409] width 34 height 18
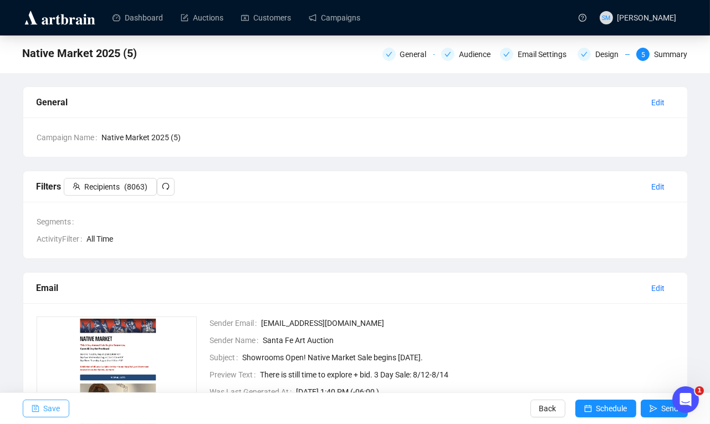
click at [63, 405] on button "Save" at bounding box center [46, 409] width 47 height 18
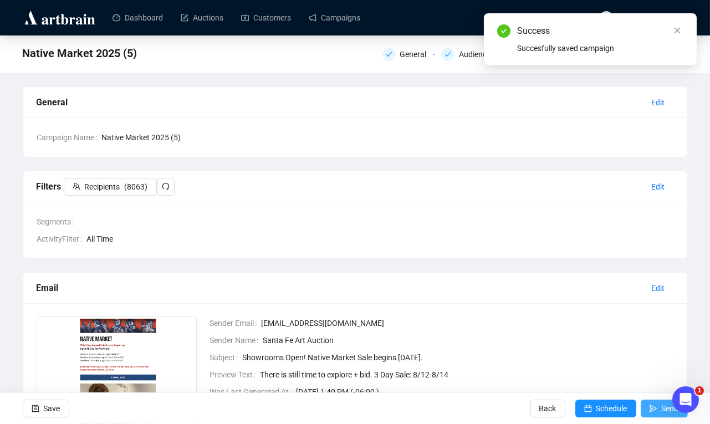
click at [658, 405] on button "Send" at bounding box center [664, 409] width 47 height 18
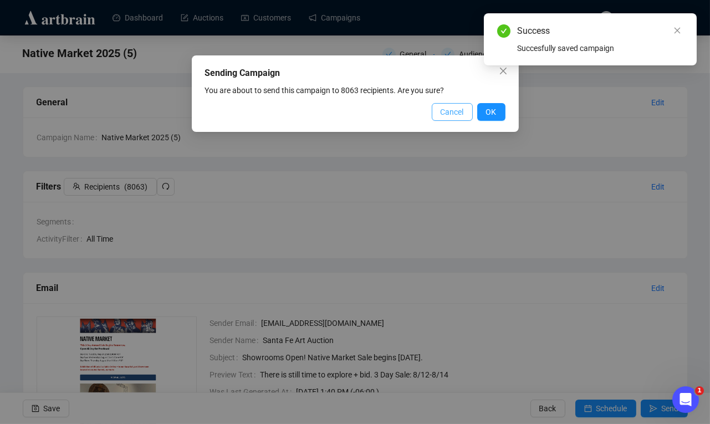
click at [452, 109] on span "Cancel" at bounding box center [452, 112] width 23 height 12
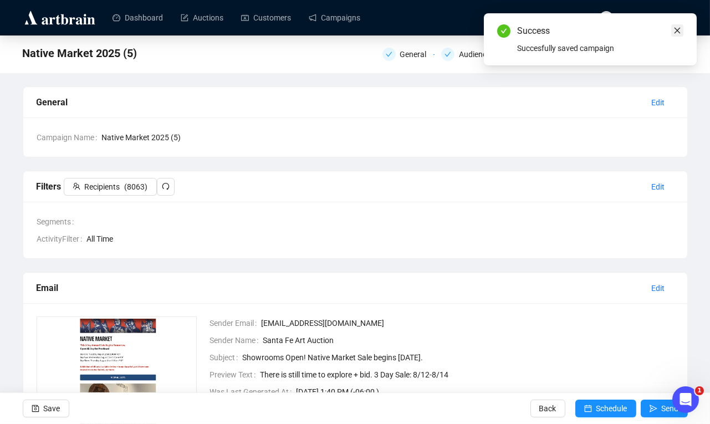
click at [678, 29] on icon "close" at bounding box center [677, 31] width 6 height 6
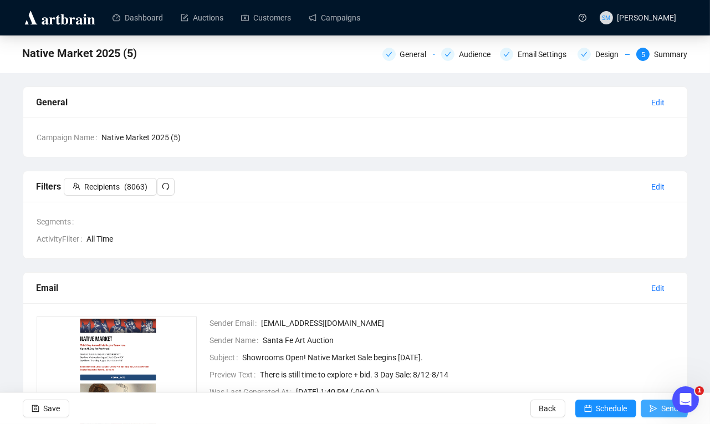
click at [662, 408] on span "Send" at bounding box center [670, 408] width 17 height 31
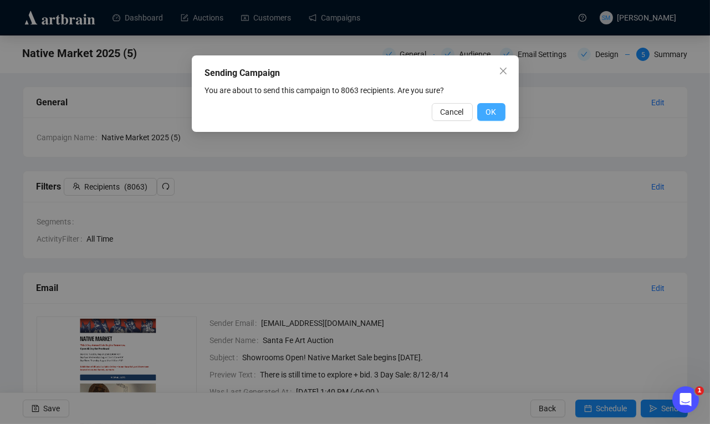
click at [494, 111] on span "OK" at bounding box center [491, 112] width 11 height 12
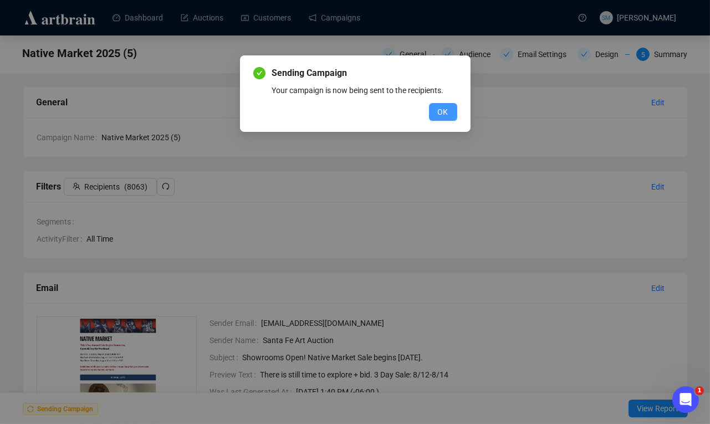
click at [446, 111] on span "OK" at bounding box center [443, 112] width 11 height 12
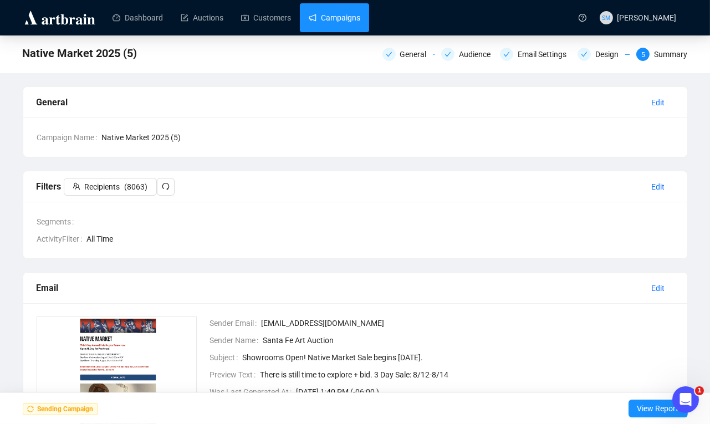
click at [342, 20] on link "Campaigns" at bounding box center [335, 17] width 52 height 29
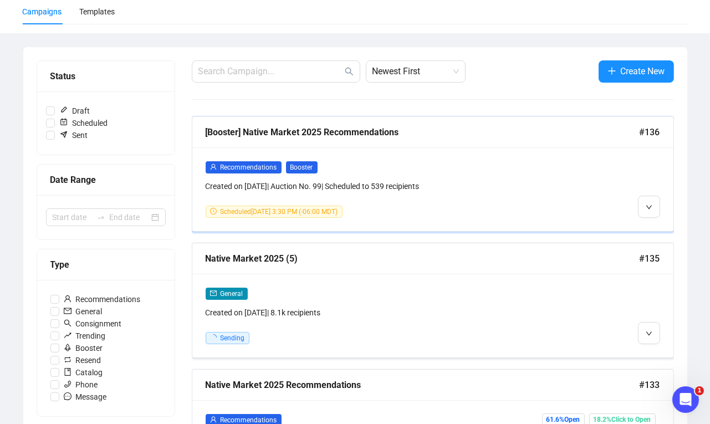
scroll to position [92, 0]
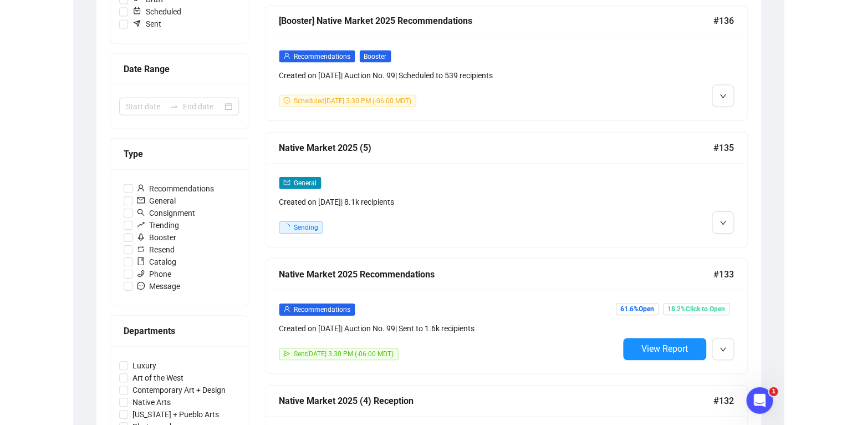
scroll to position [202, 0]
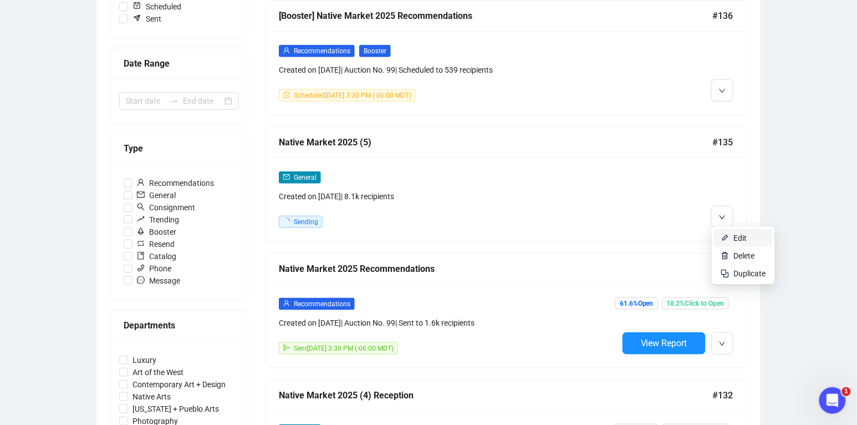
click at [709, 241] on span "Edit" at bounding box center [740, 237] width 13 height 9
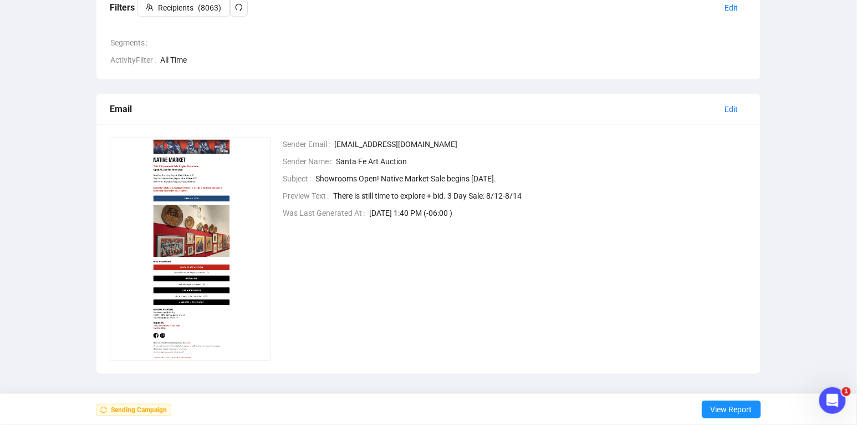
scroll to position [180, 0]
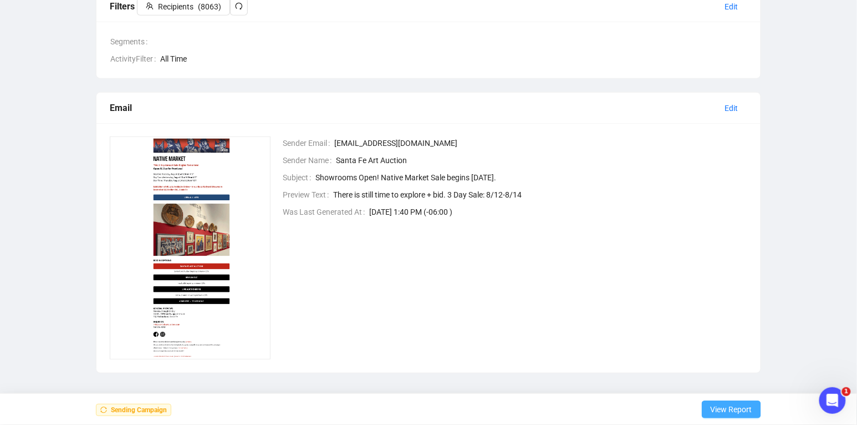
click at [709, 403] on span "View Report" at bounding box center [732, 408] width 42 height 31
